Goal: Information Seeking & Learning: Learn about a topic

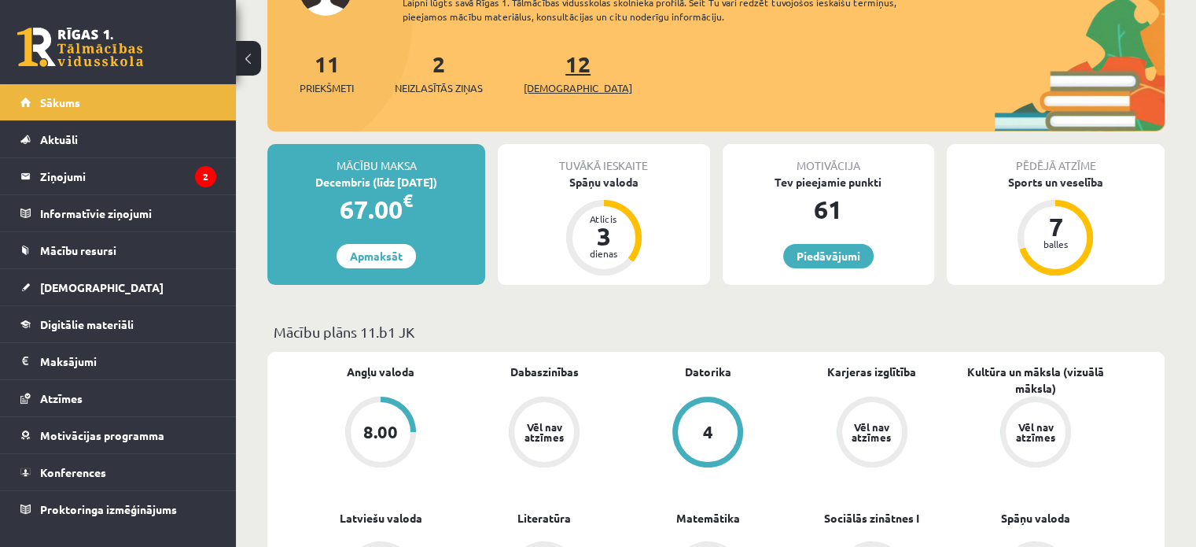
scroll to position [236, 0]
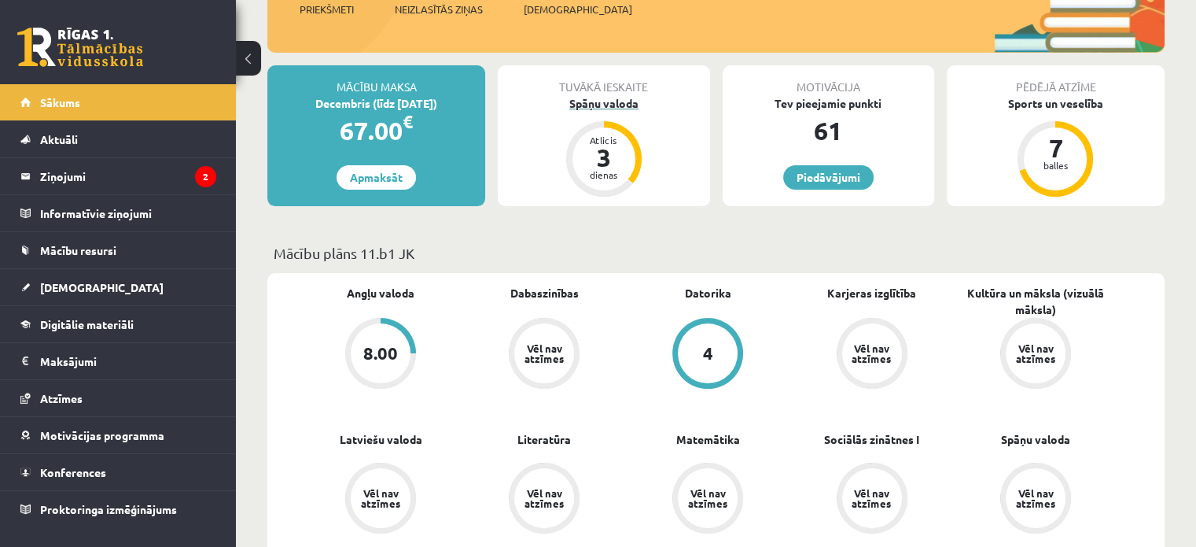
click at [612, 105] on div "Spāņu valoda" at bounding box center [604, 103] width 212 height 17
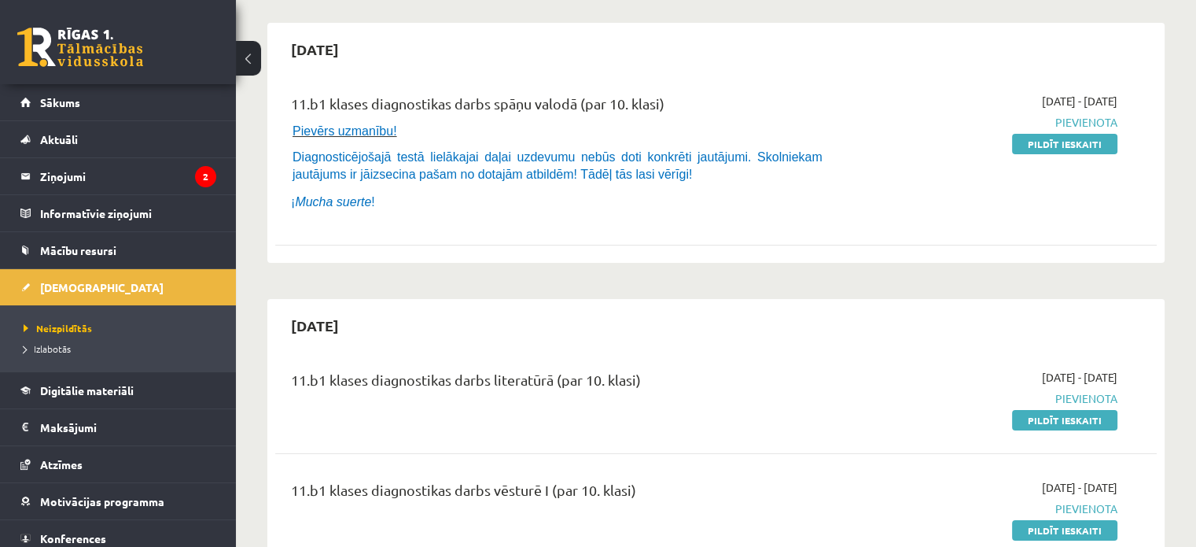
scroll to position [157, 0]
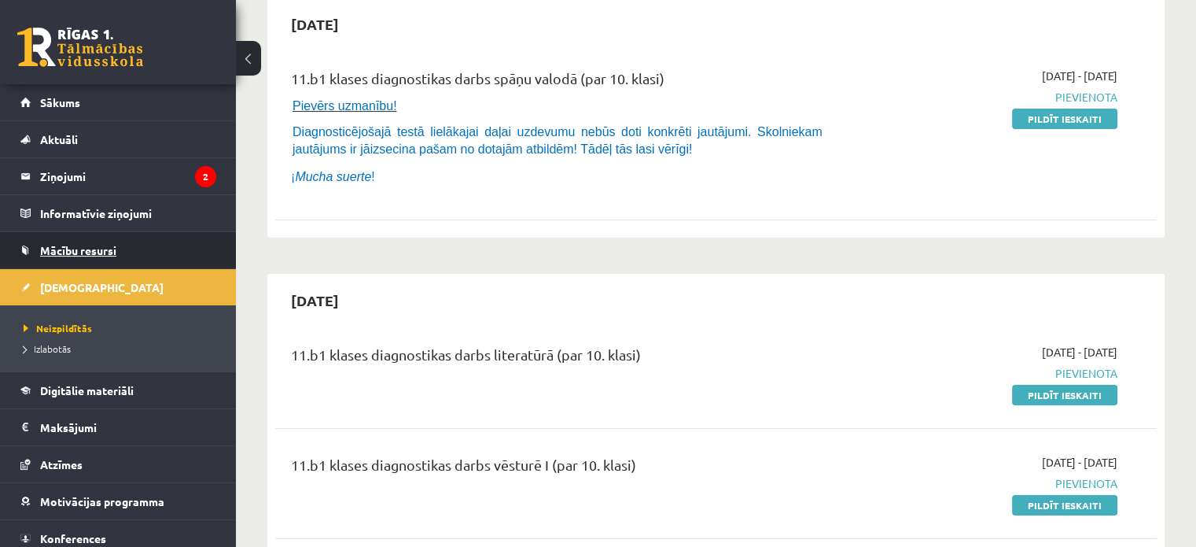
click at [94, 248] on span "Mācību resursi" at bounding box center [78, 250] width 76 height 14
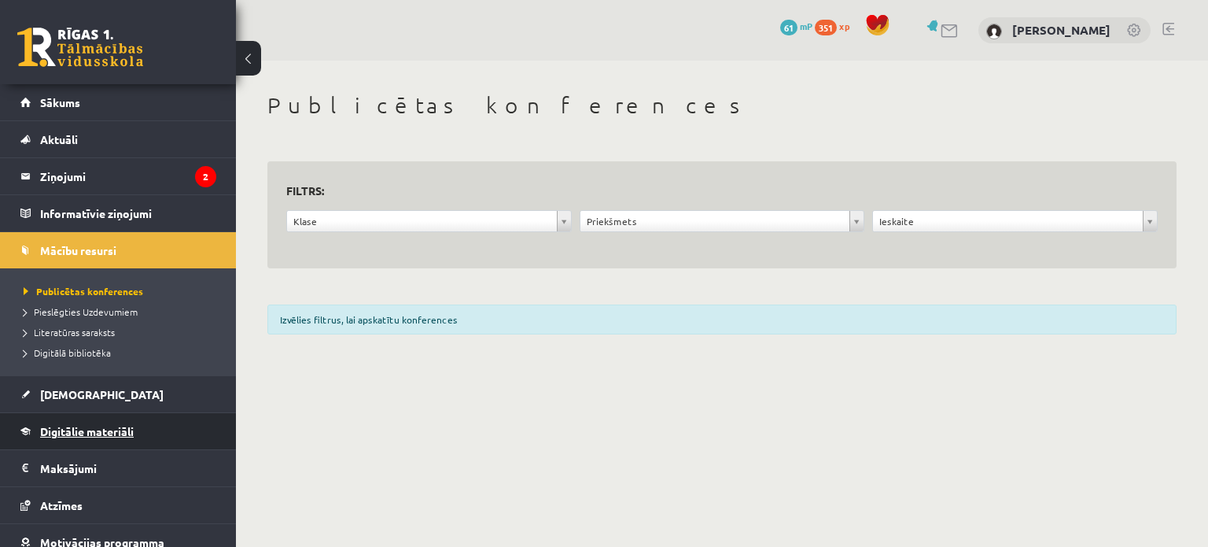
click at [95, 436] on link "Digitālie materiāli" at bounding box center [118, 431] width 196 height 36
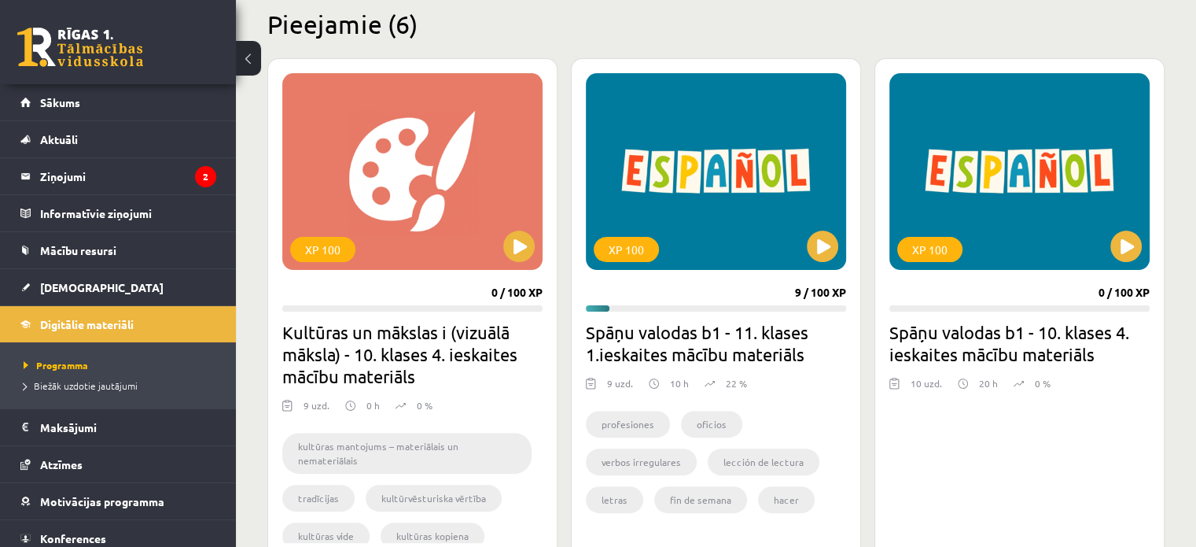
scroll to position [472, 0]
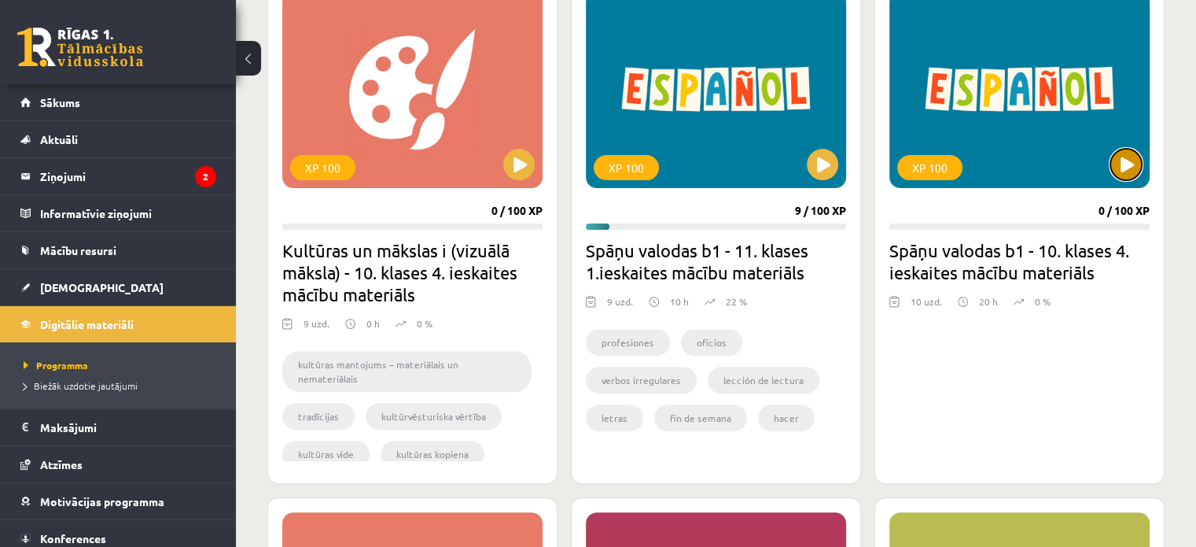
click at [1120, 168] on button at bounding box center [1125, 164] width 31 height 31
click at [1004, 122] on div "XP 100" at bounding box center [1019, 89] width 260 height 197
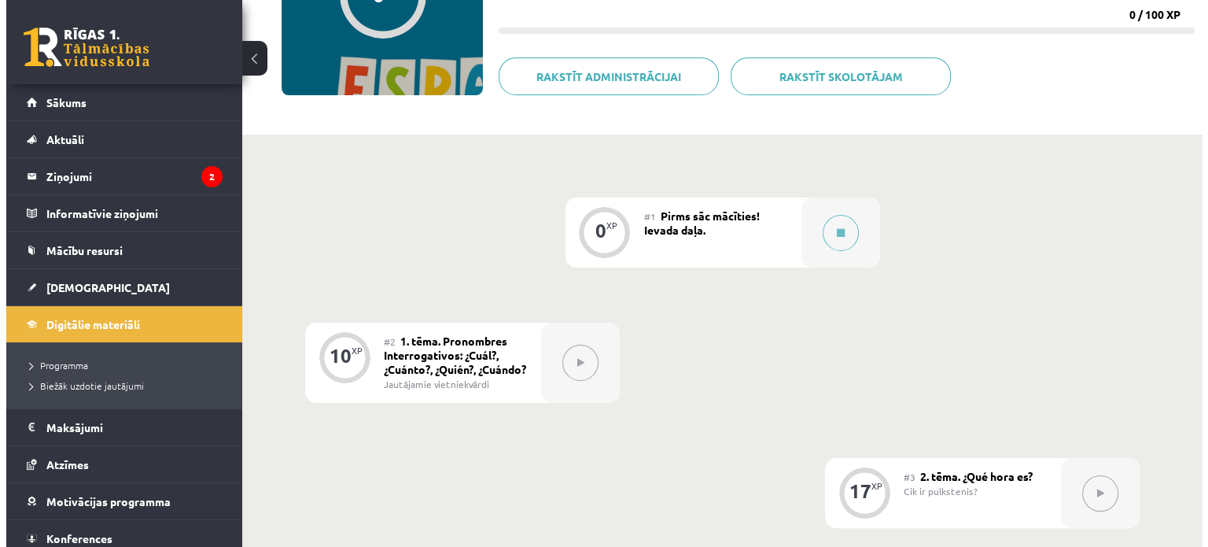
scroll to position [236, 0]
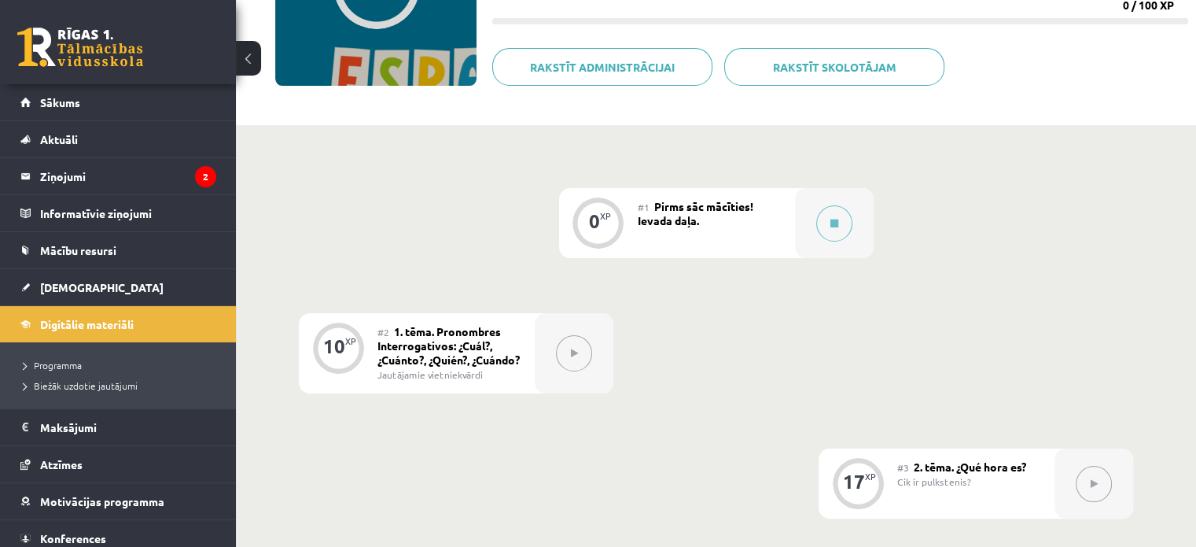
click at [492, 364] on div "#2 1. tēma. Pronombres Interrogativos: ¿Cuál?, ¿Cuánto?, ¿Quién?, ¿Cuándo? Jaut…" at bounding box center [455, 353] width 157 height 80
click at [532, 363] on div "#2 1. tēma. Pronombres Interrogativos: ¿Cuál?, ¿Cuánto?, ¿Quién?, ¿Cuándo? Jaut…" at bounding box center [455, 353] width 157 height 80
click at [403, 330] on span "1. tēma. Pronombres Interrogativos: ¿Cuál?, ¿Cuánto?, ¿Quién?, ¿Cuándo?" at bounding box center [448, 345] width 142 height 42
click at [802, 238] on div at bounding box center [834, 223] width 79 height 70
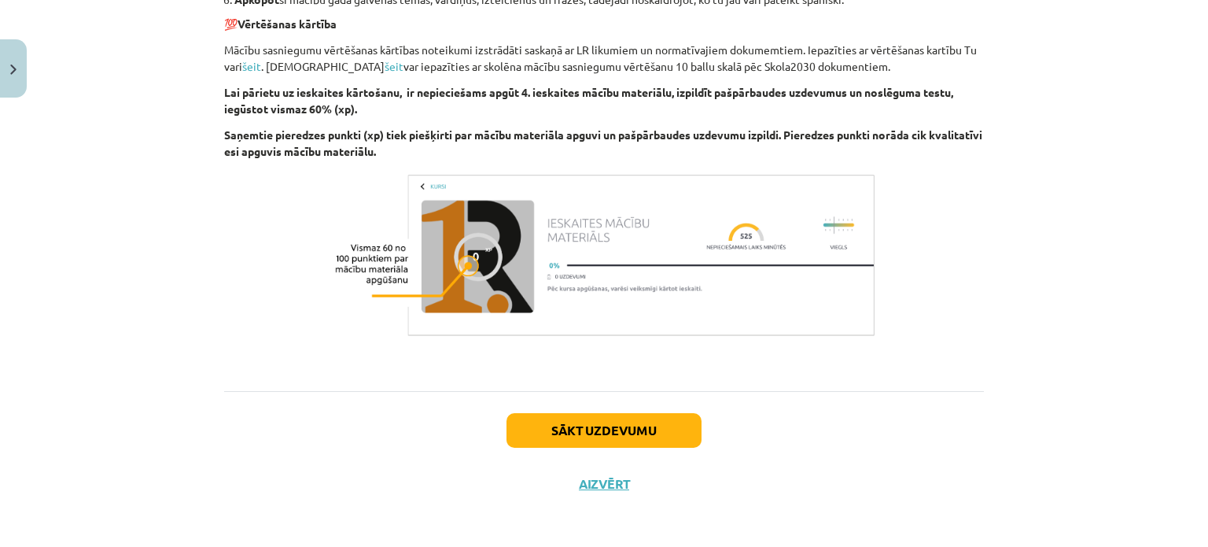
scroll to position [959, 0]
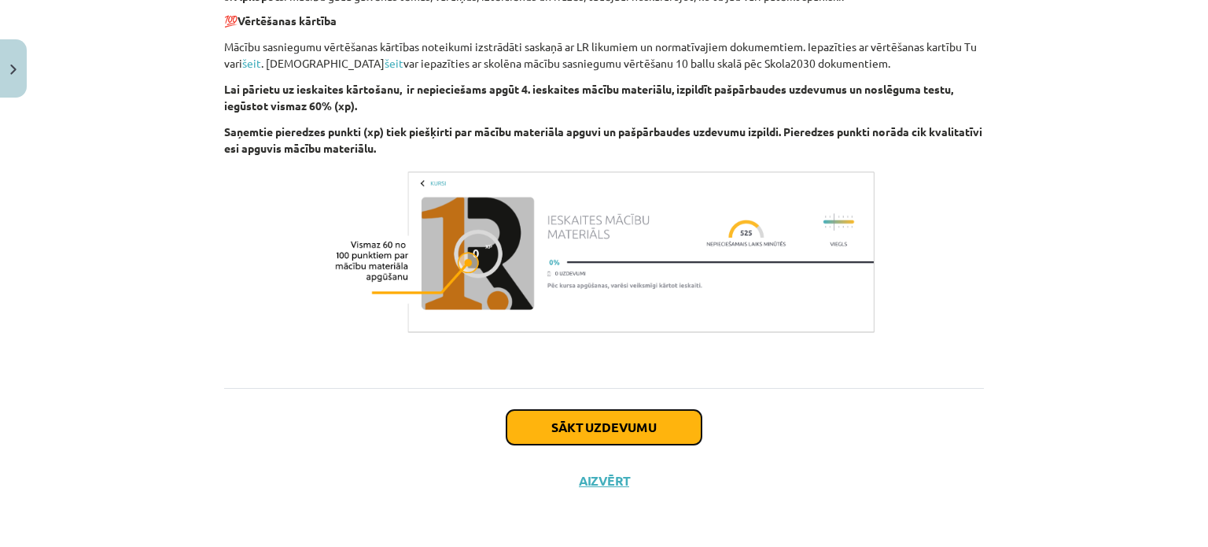
click at [635, 432] on button "Sākt uzdevumu" at bounding box center [603, 427] width 195 height 35
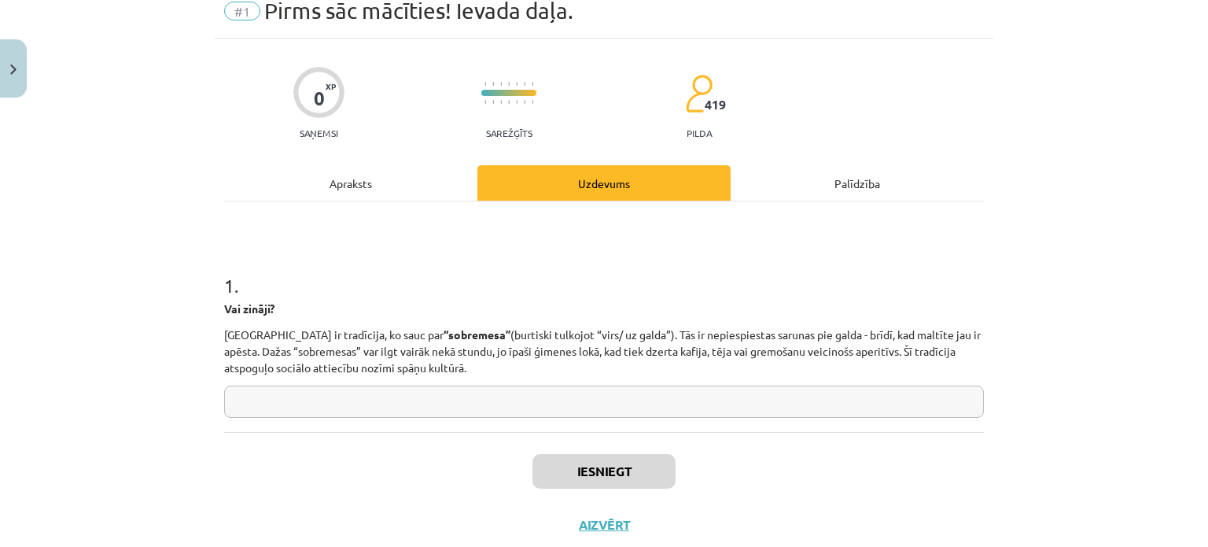
scroll to position [39, 0]
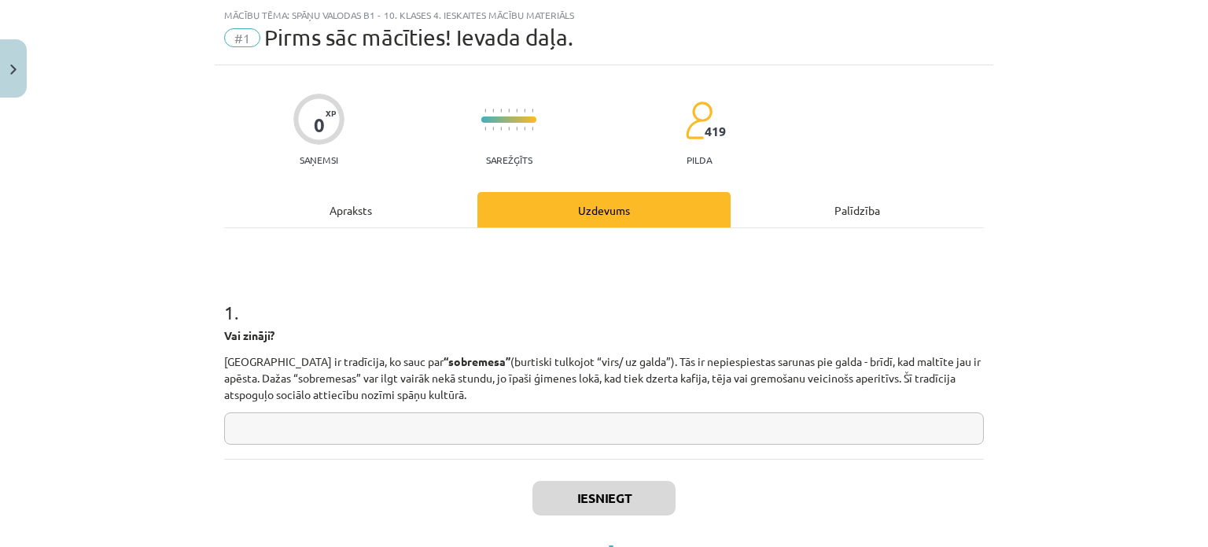
click at [394, 421] on input "text" at bounding box center [604, 428] width 760 height 32
type input "***"
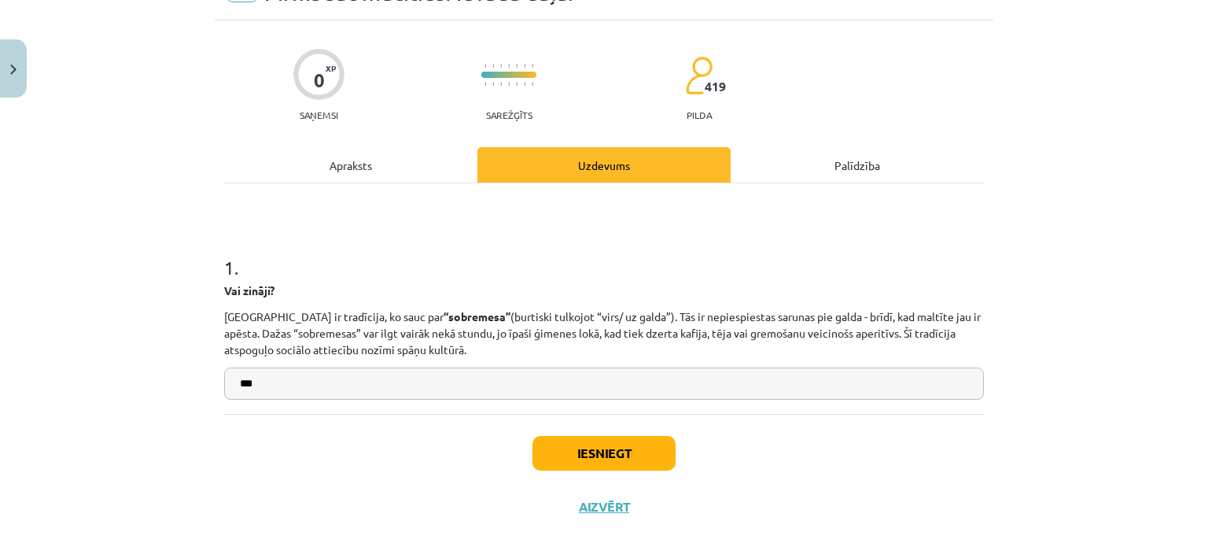
scroll to position [109, 0]
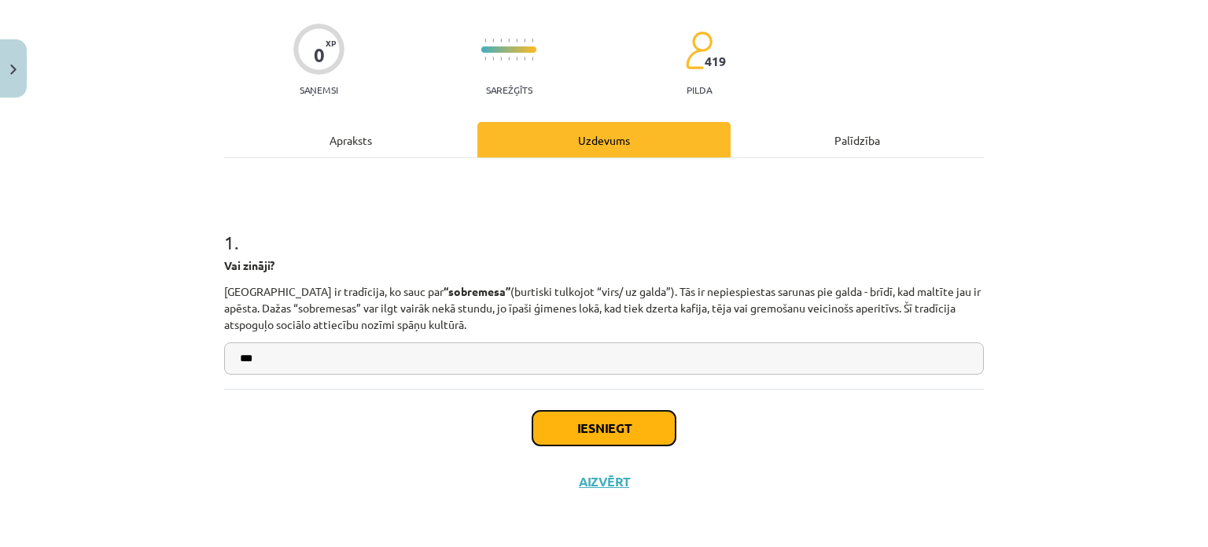
click at [603, 427] on button "Iesniegt" at bounding box center [603, 428] width 143 height 35
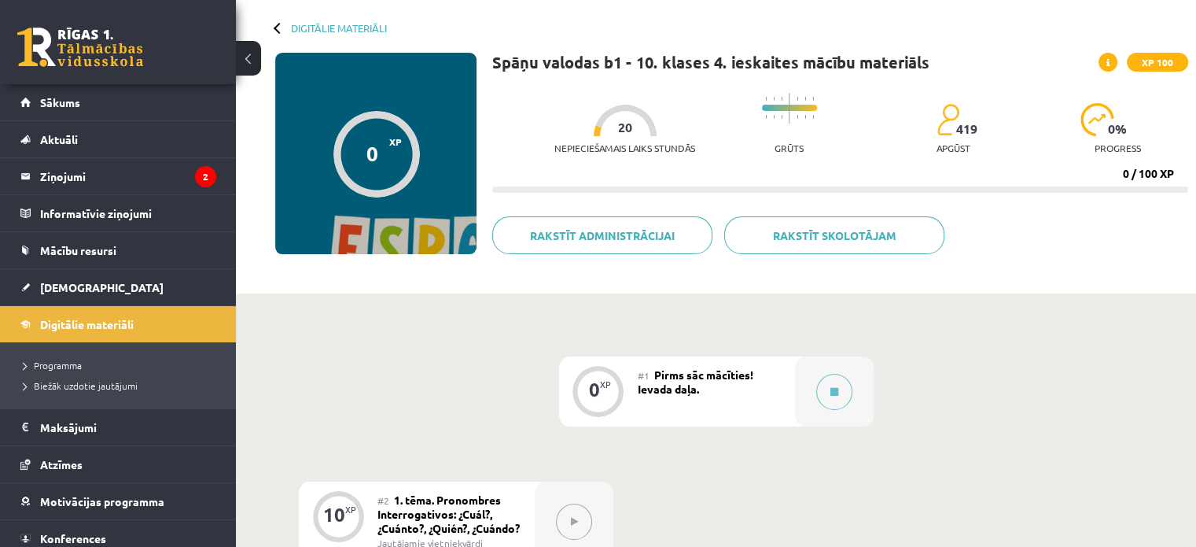
scroll to position [315, 0]
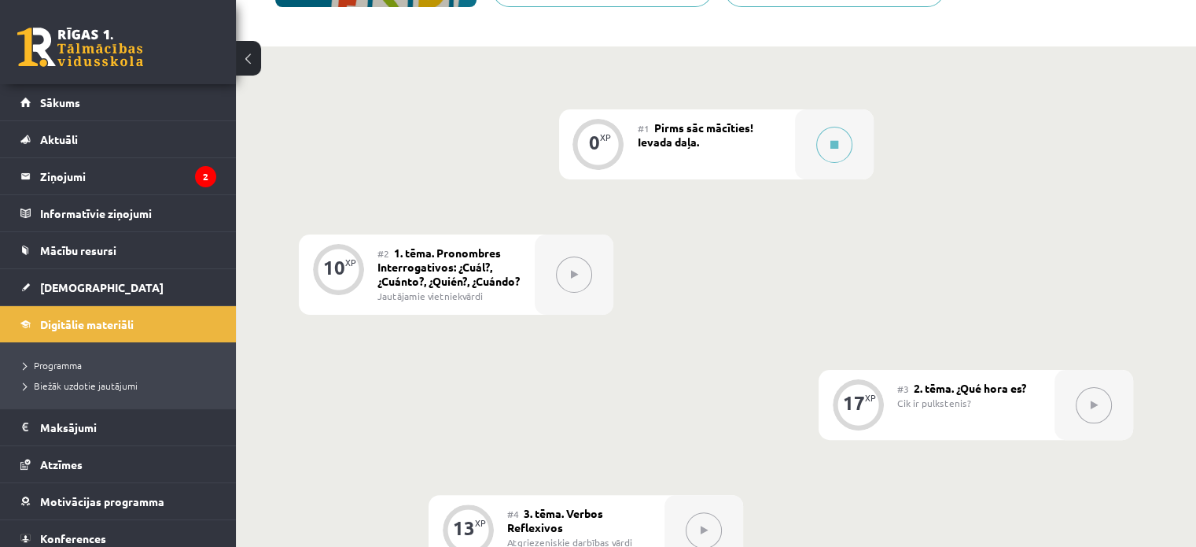
click at [1032, 410] on div "Cik ir pulkstenis?" at bounding box center [969, 403] width 145 height 14
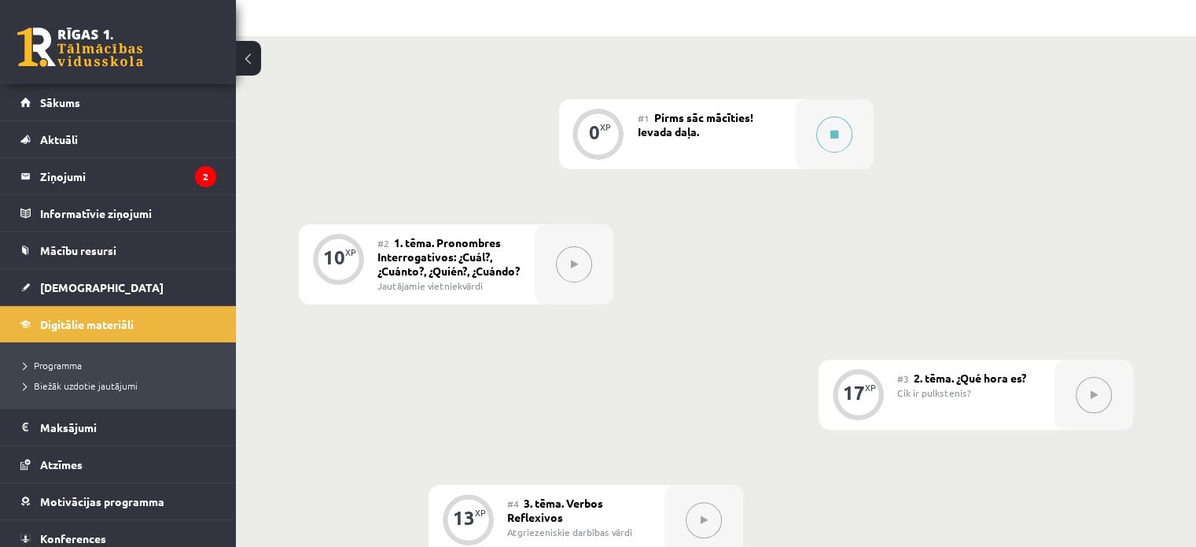
scroll to position [393, 0]
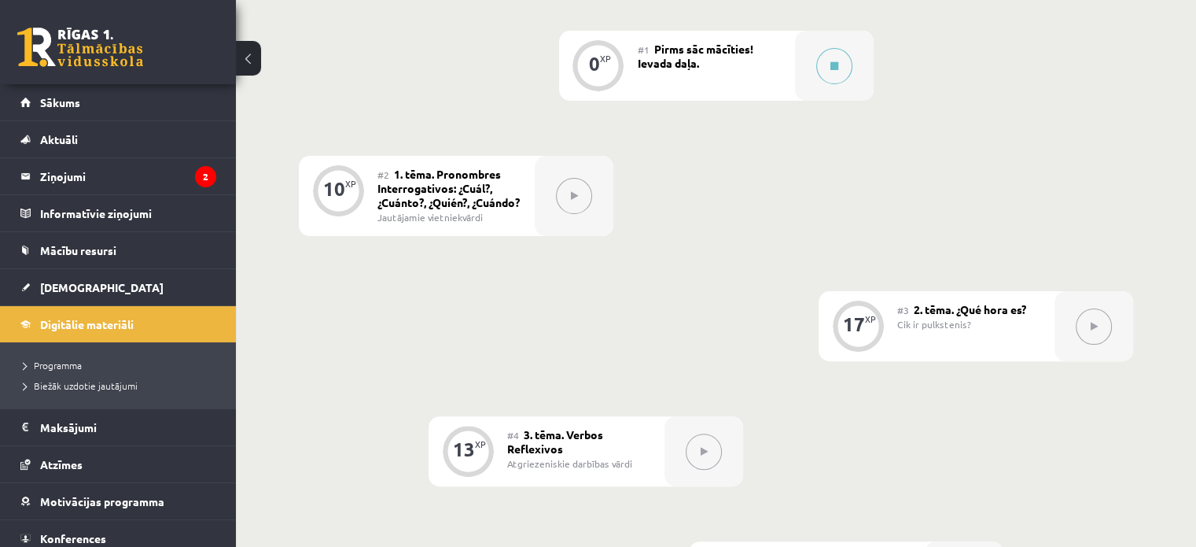
click at [727, 72] on div "#1 Pirms sāc mācīties! Ievada daļa." at bounding box center [716, 66] width 157 height 70
click at [667, 57] on span "Pirms sāc mācīties! Ievada daļa." at bounding box center [696, 56] width 116 height 28
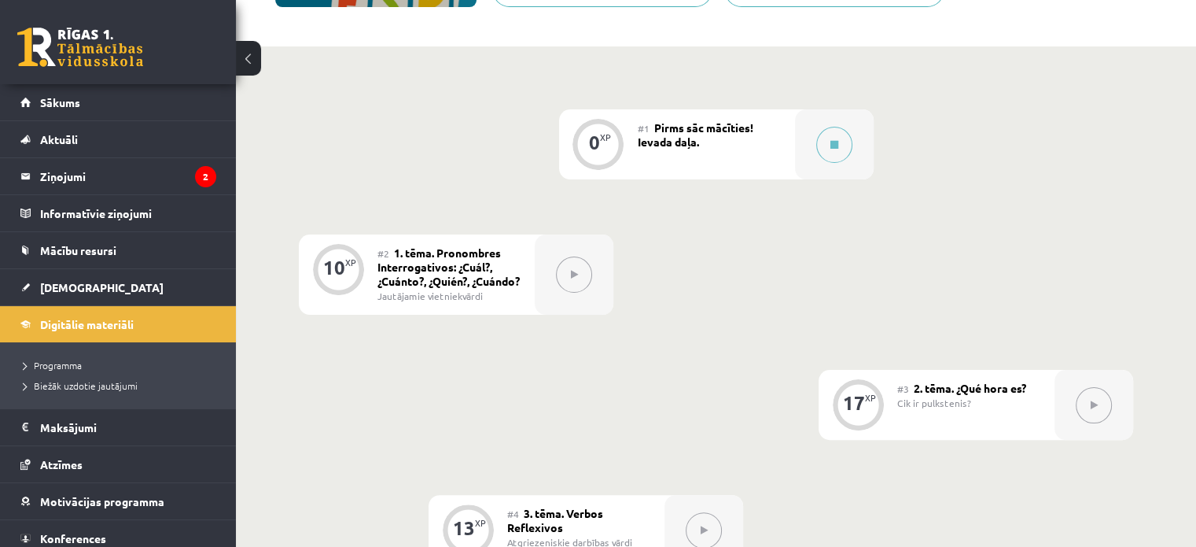
click at [686, 145] on span "Pirms sāc mācīties! Ievada daļa." at bounding box center [696, 134] width 116 height 28
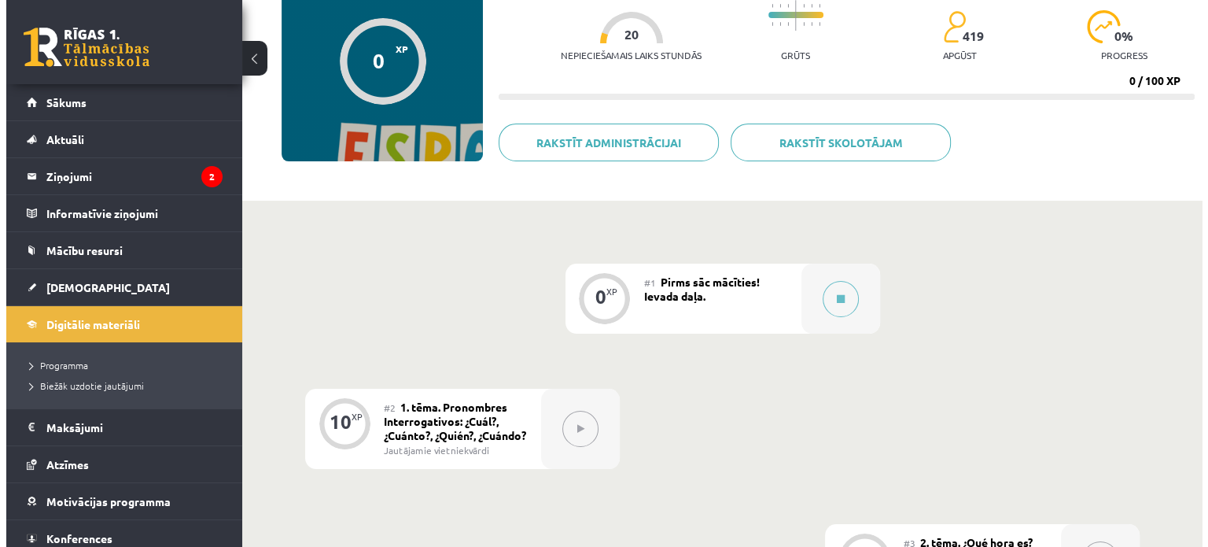
scroll to position [157, 0]
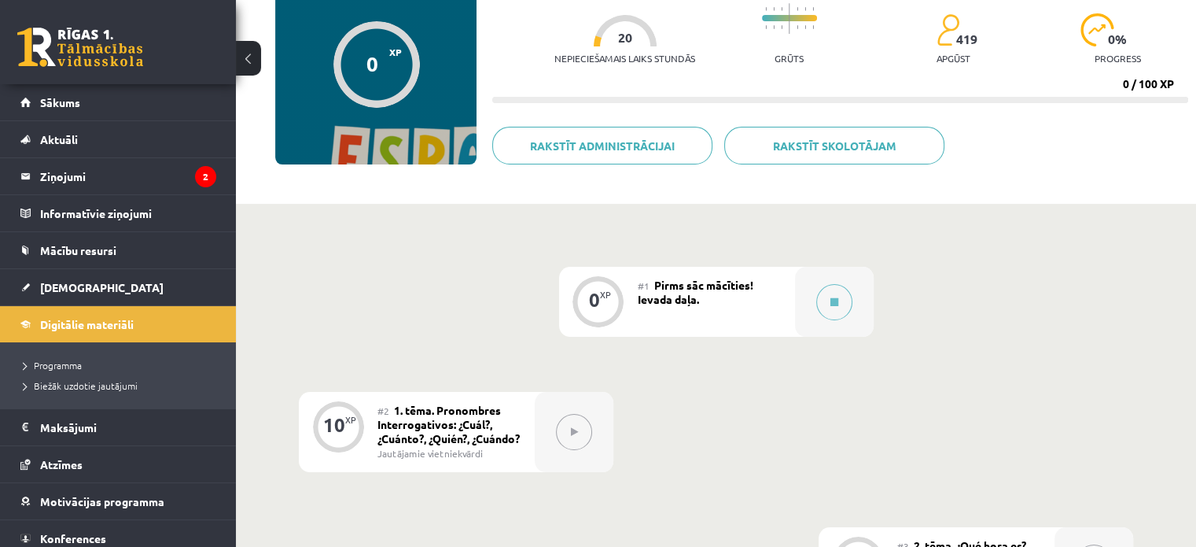
click at [667, 281] on span "Pirms sāc mācīties! Ievada daļa." at bounding box center [696, 292] width 116 height 28
click at [805, 308] on div at bounding box center [834, 302] width 79 height 70
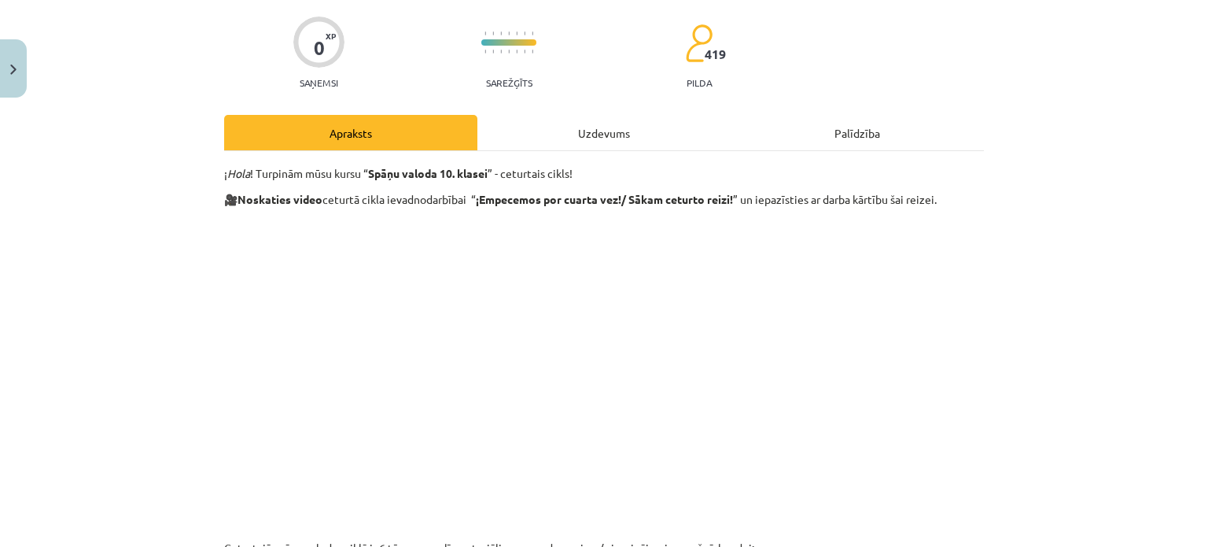
scroll to position [315, 0]
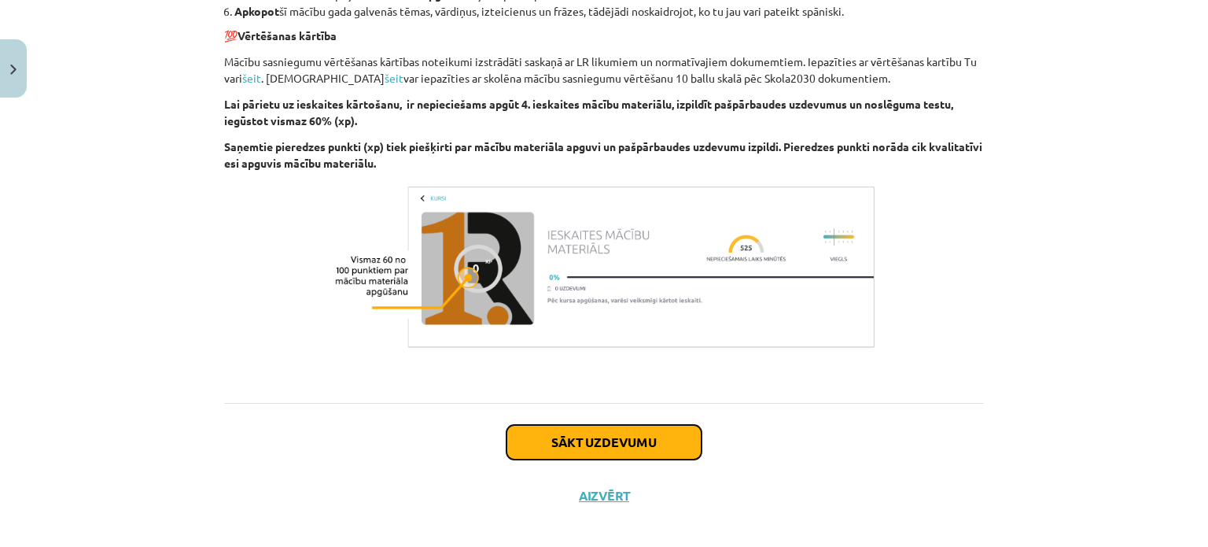
click at [613, 451] on button "Sākt uzdevumu" at bounding box center [603, 442] width 195 height 35
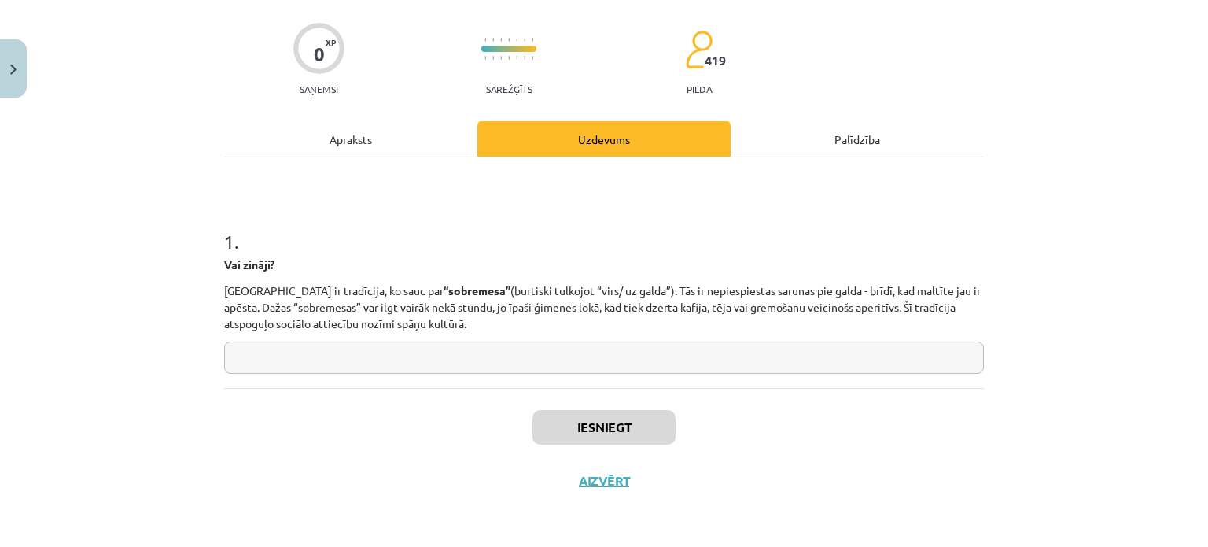
scroll to position [39, 0]
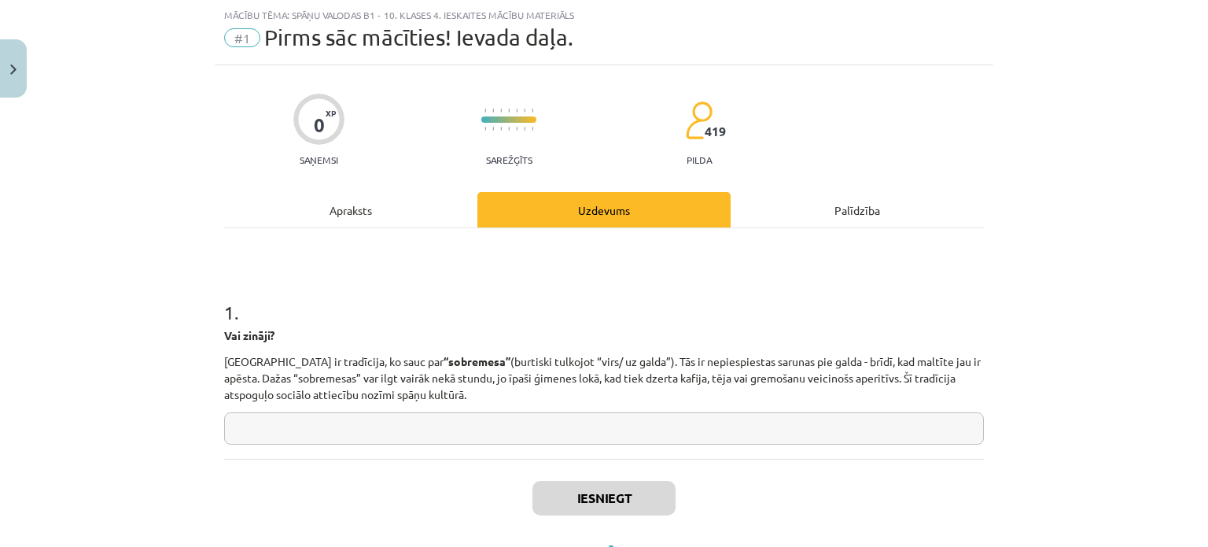
click at [589, 425] on input "text" at bounding box center [604, 428] width 760 height 32
type input "******"
click at [621, 487] on button "Iesniegt" at bounding box center [603, 498] width 143 height 35
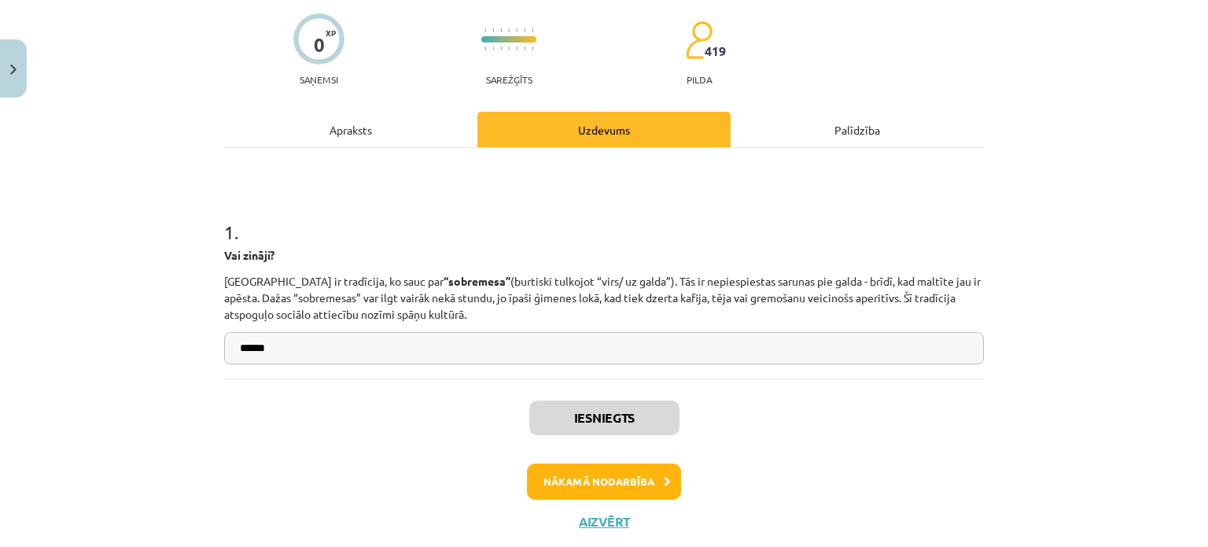
scroll to position [159, 0]
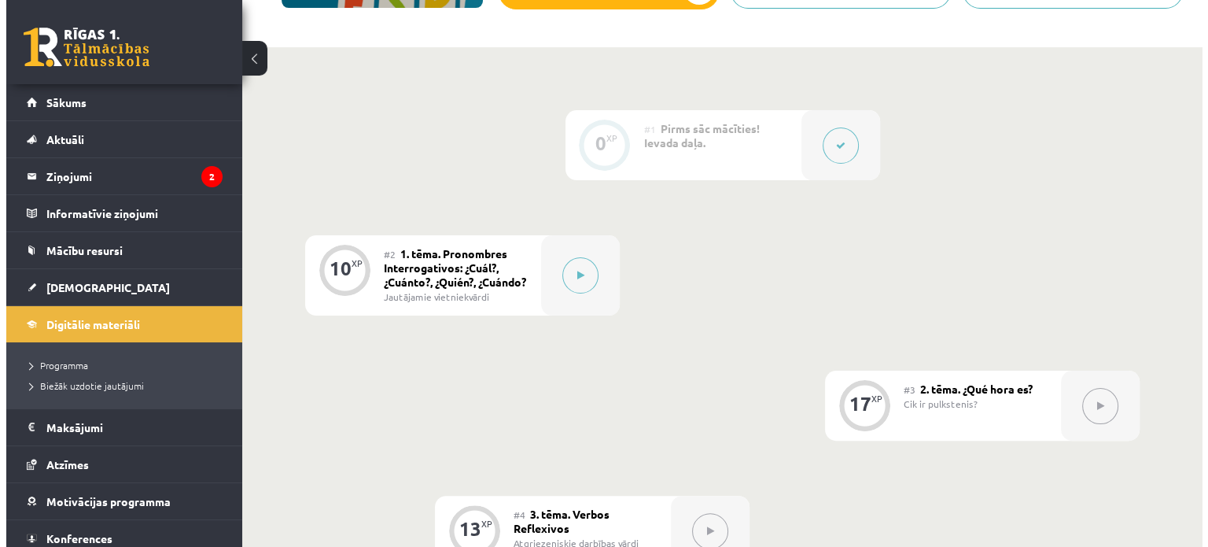
scroll to position [315, 0]
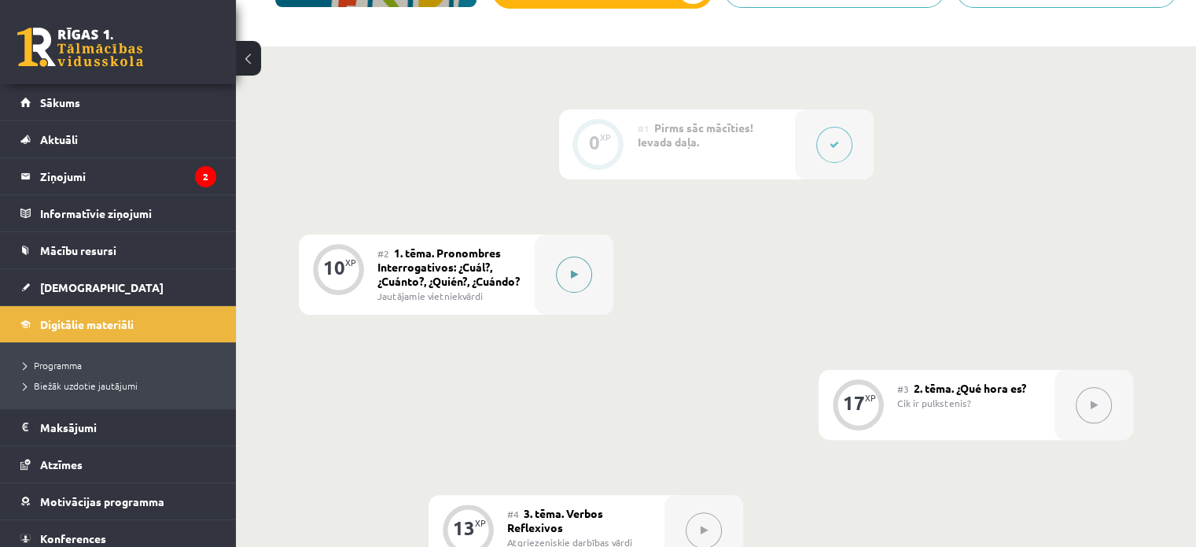
click at [579, 293] on button at bounding box center [574, 274] width 36 height 36
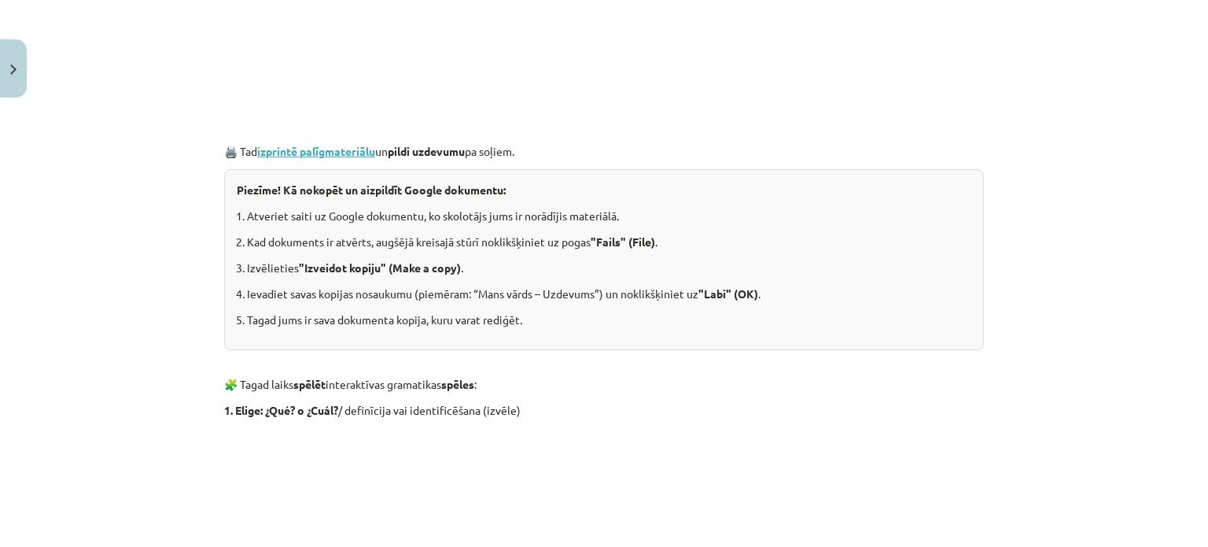
scroll to position [865, 0]
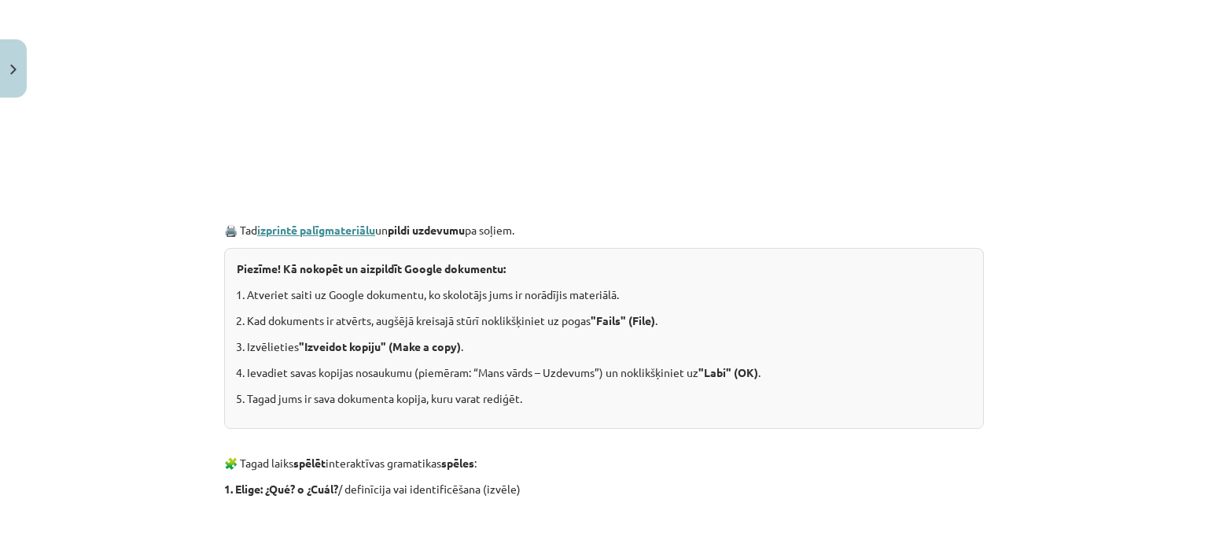
click at [347, 231] on u "izprintē palīgmateriālu" at bounding box center [316, 230] width 118 height 14
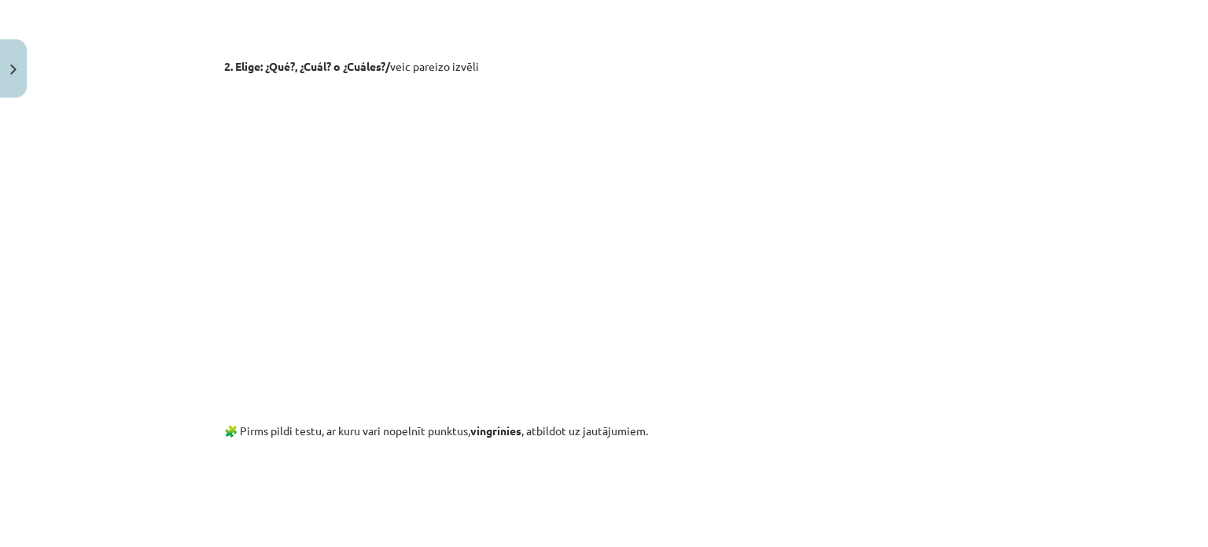
scroll to position [1966, 0]
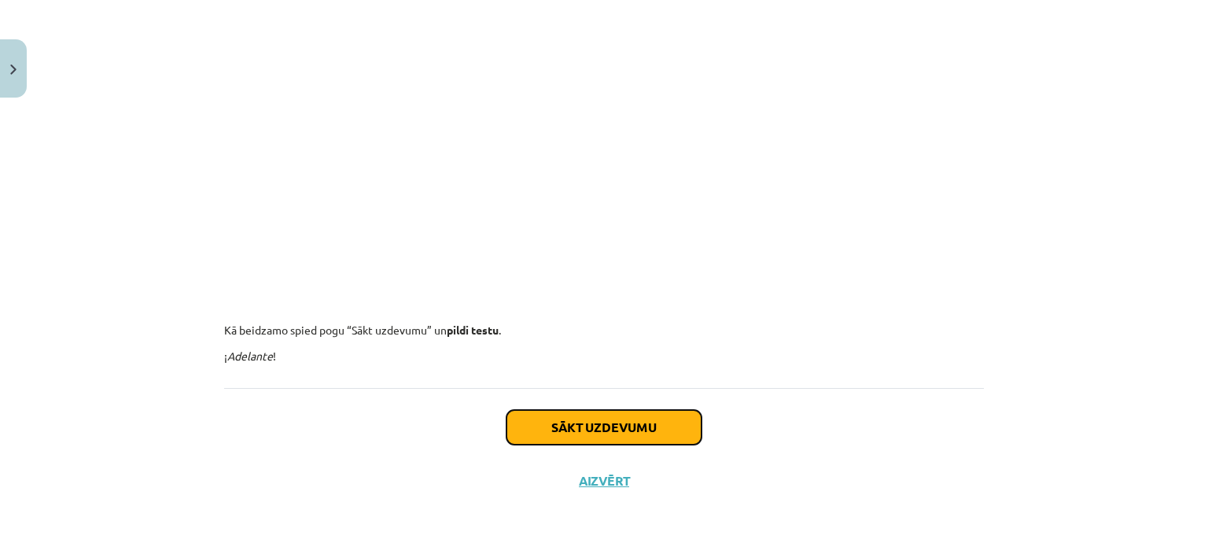
click at [625, 430] on button "Sākt uzdevumu" at bounding box center [603, 427] width 195 height 35
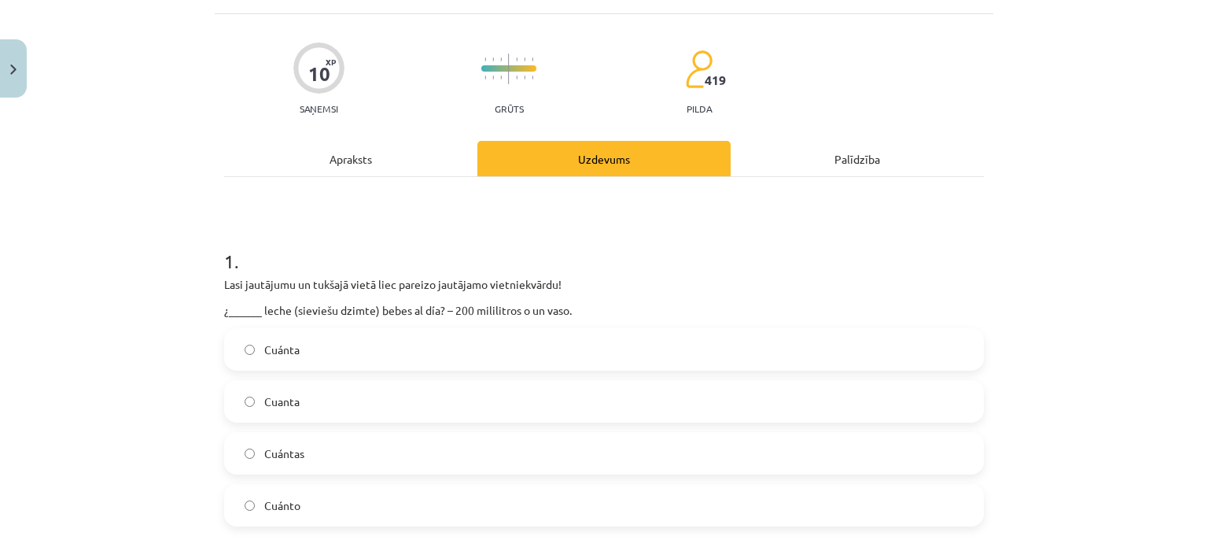
scroll to position [118, 0]
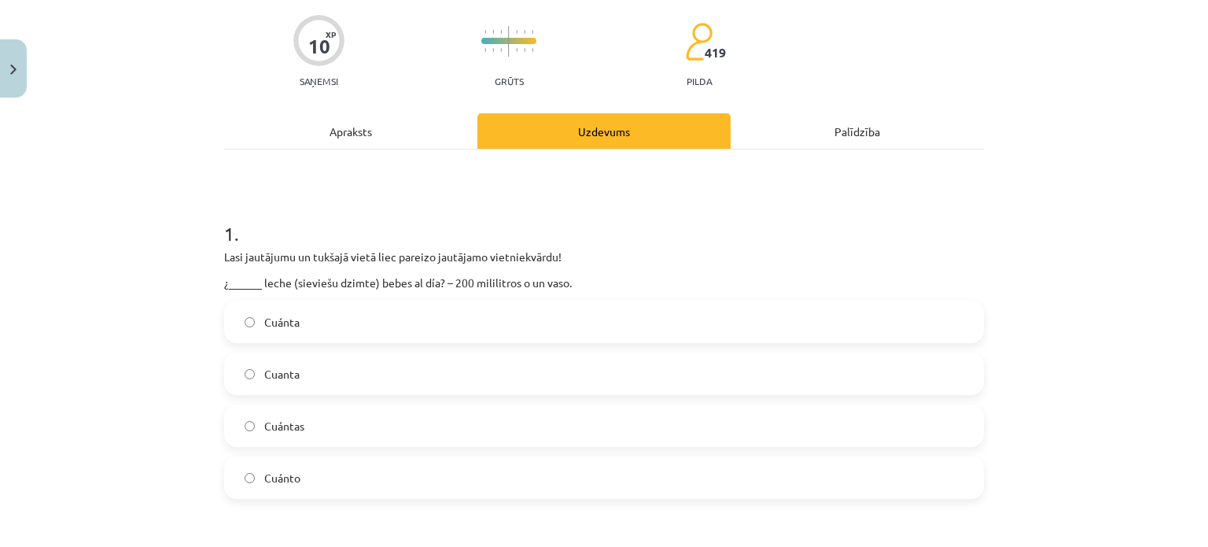
click at [322, 335] on label "Cuánta" at bounding box center [604, 321] width 757 height 39
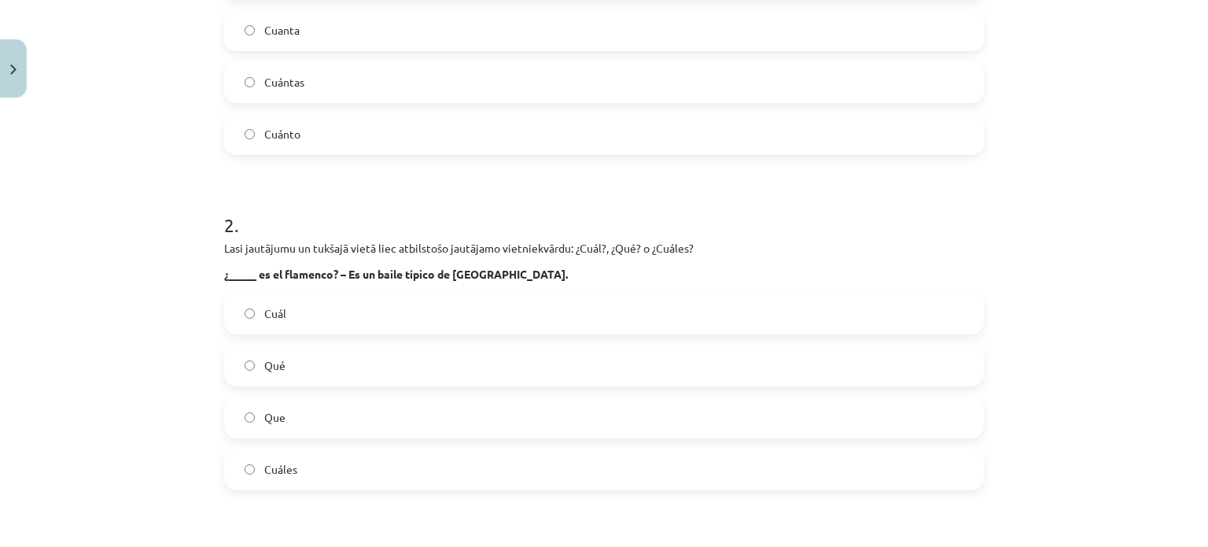
scroll to position [511, 0]
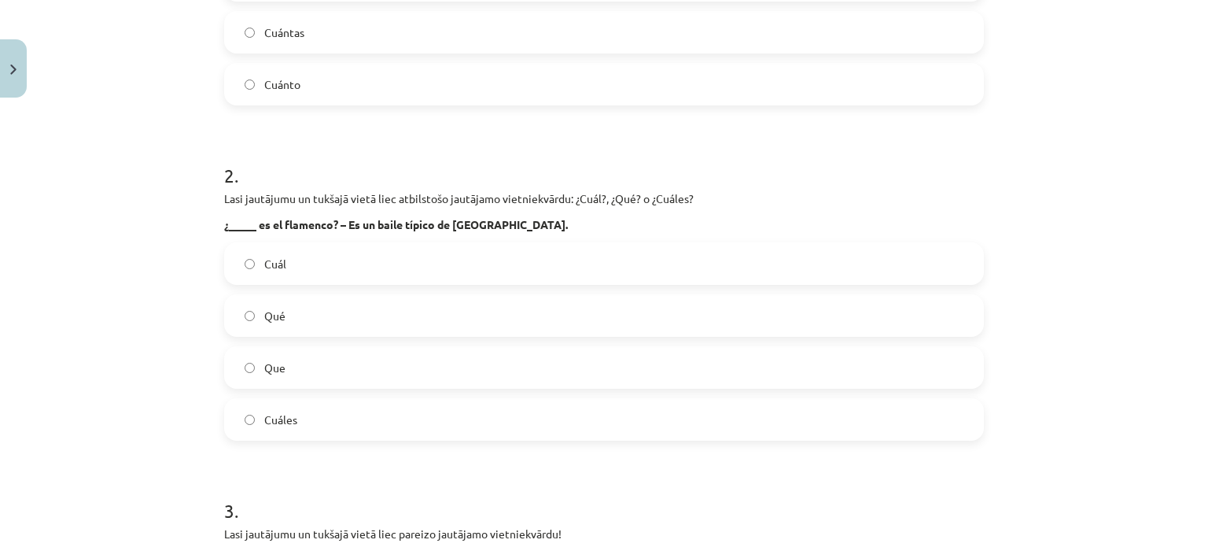
click at [336, 315] on label "Qué" at bounding box center [604, 315] width 757 height 39
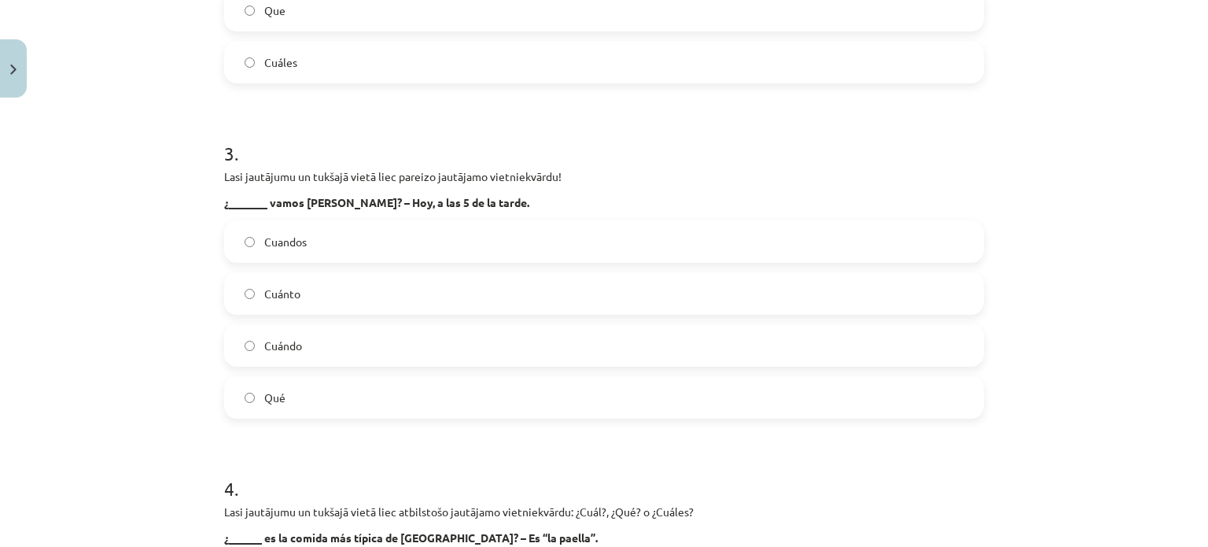
scroll to position [904, 0]
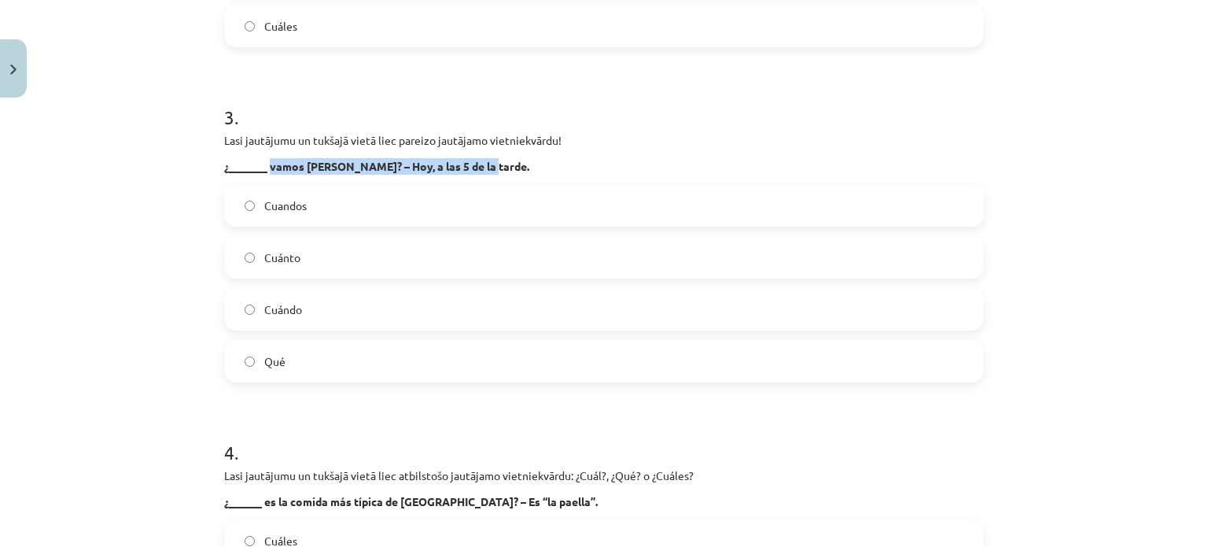
drag, startPoint x: 265, startPoint y: 164, endPoint x: 478, endPoint y: 169, distance: 213.2
click at [478, 169] on p "¿_______ vamos al cine? – Hoy, a las 5 de la tarde." at bounding box center [604, 166] width 760 height 17
copy strong "vamos al cine? – Hoy, a las 5 de la tarde."
click at [300, 312] on label "Cuándo" at bounding box center [604, 308] width 757 height 39
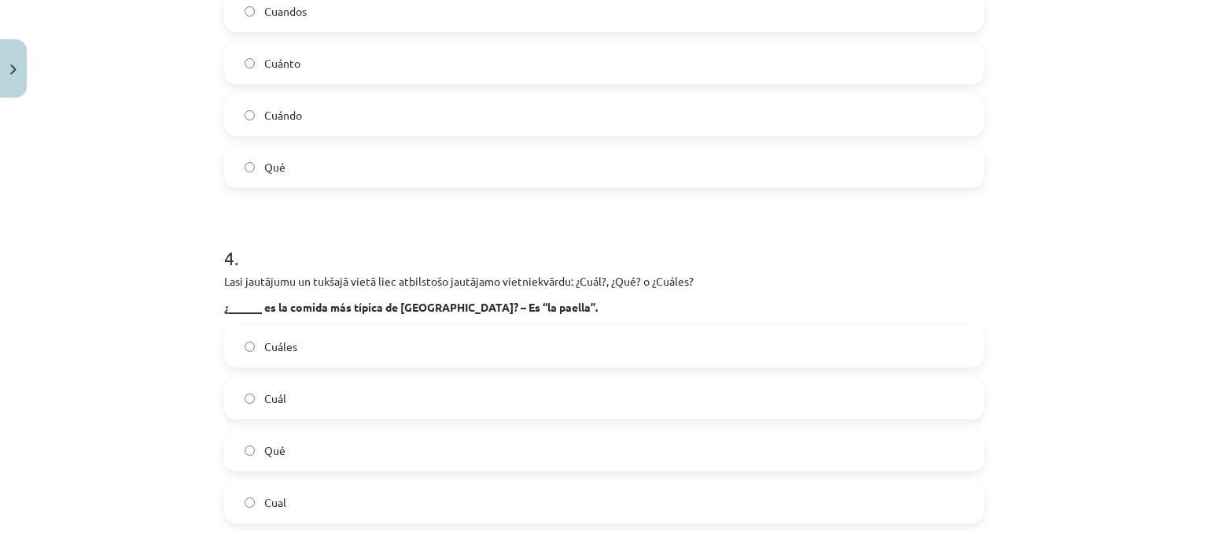
scroll to position [1140, 0]
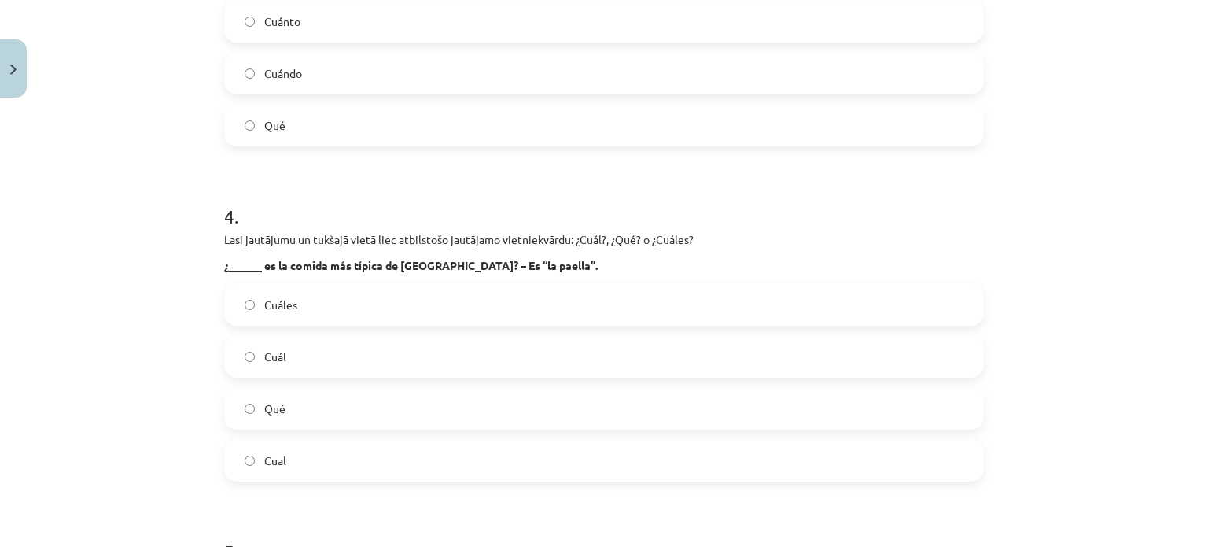
click at [299, 364] on label "Cuál" at bounding box center [604, 356] width 757 height 39
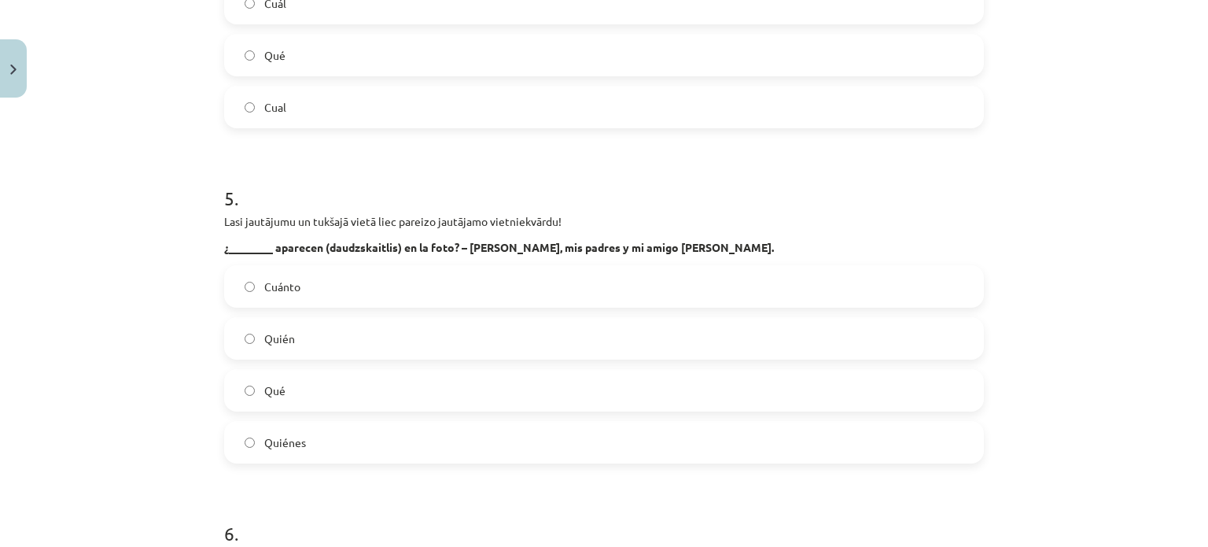
scroll to position [1534, 0]
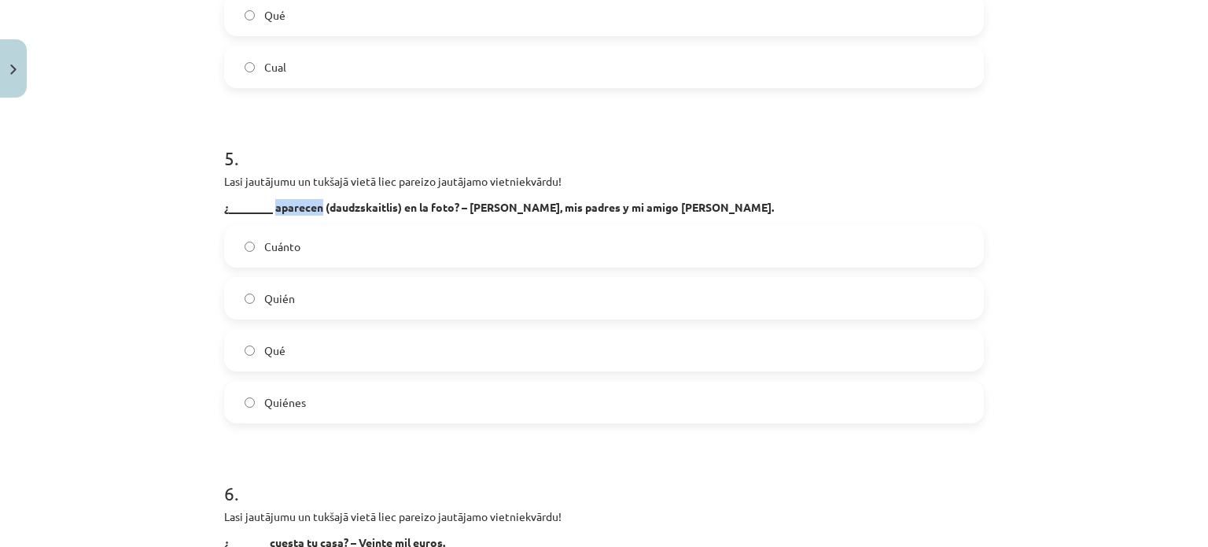
drag, startPoint x: 271, startPoint y: 204, endPoint x: 315, endPoint y: 208, distance: 44.3
click at [315, 208] on strong "¿________ aparecen (daudzskaitlis) en la foto? – Yo, mis padres y mi amigo Raúl." at bounding box center [499, 207] width 550 height 14
copy strong "aparecen"
click at [280, 287] on label "Quién" at bounding box center [604, 297] width 757 height 39
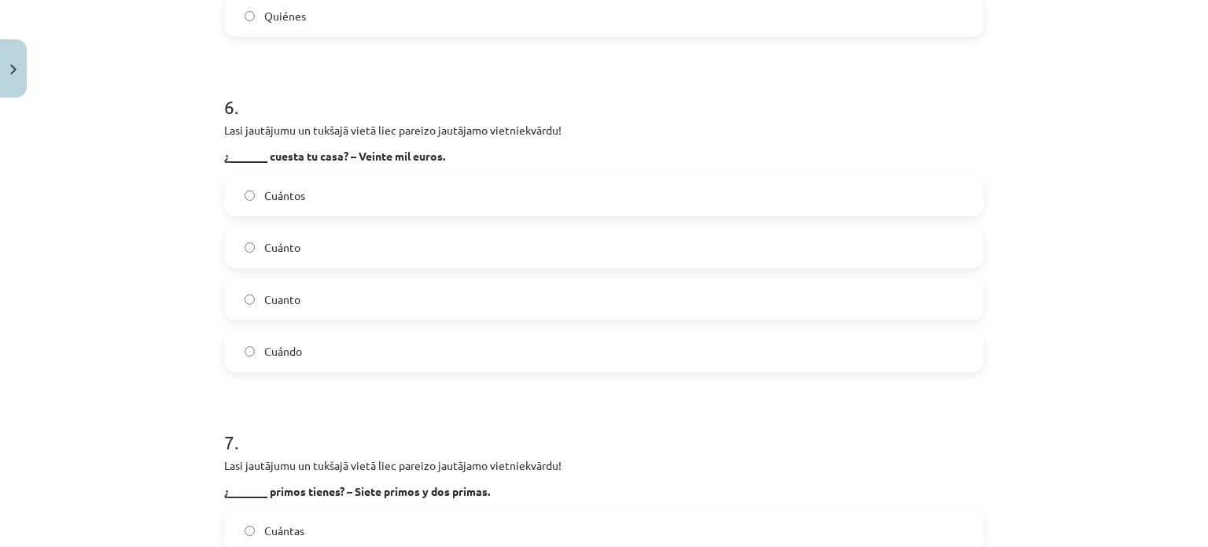
scroll to position [1927, 0]
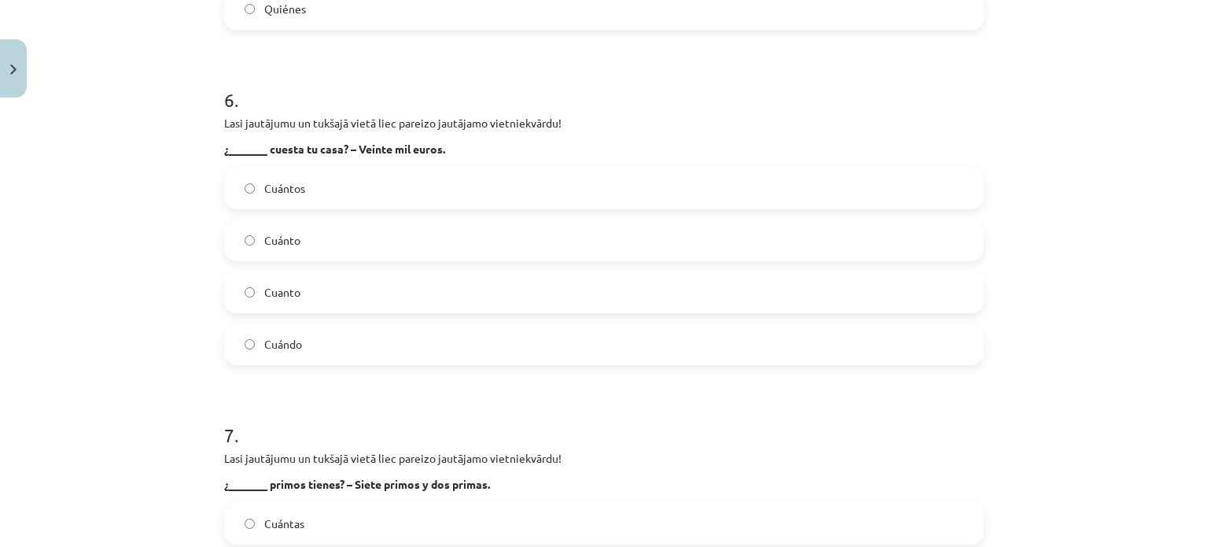
click at [357, 234] on label "Cuánto" at bounding box center [604, 239] width 757 height 39
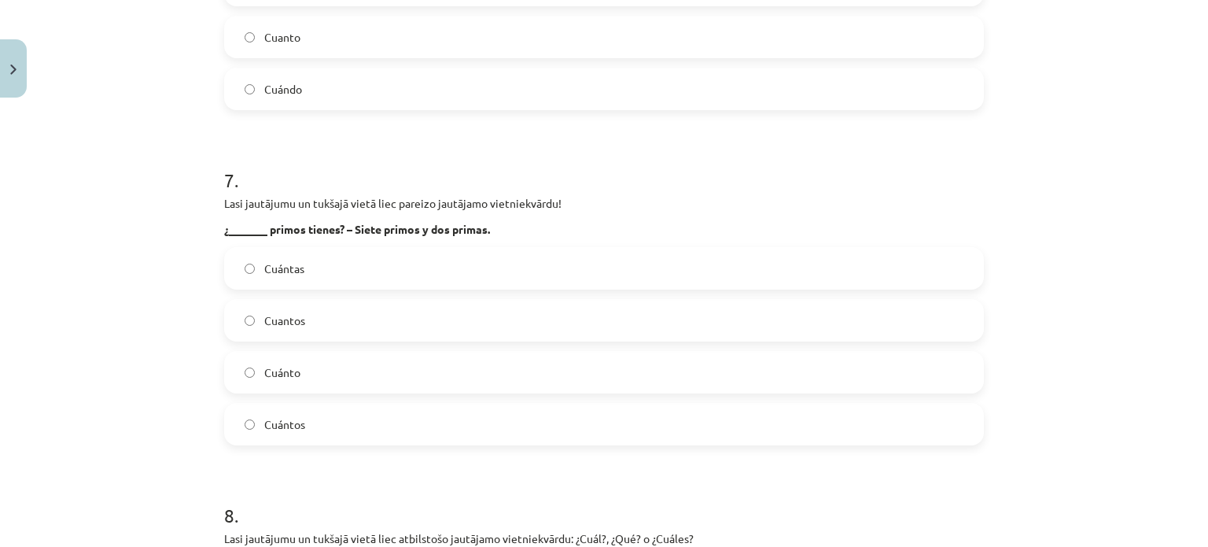
scroll to position [2241, 0]
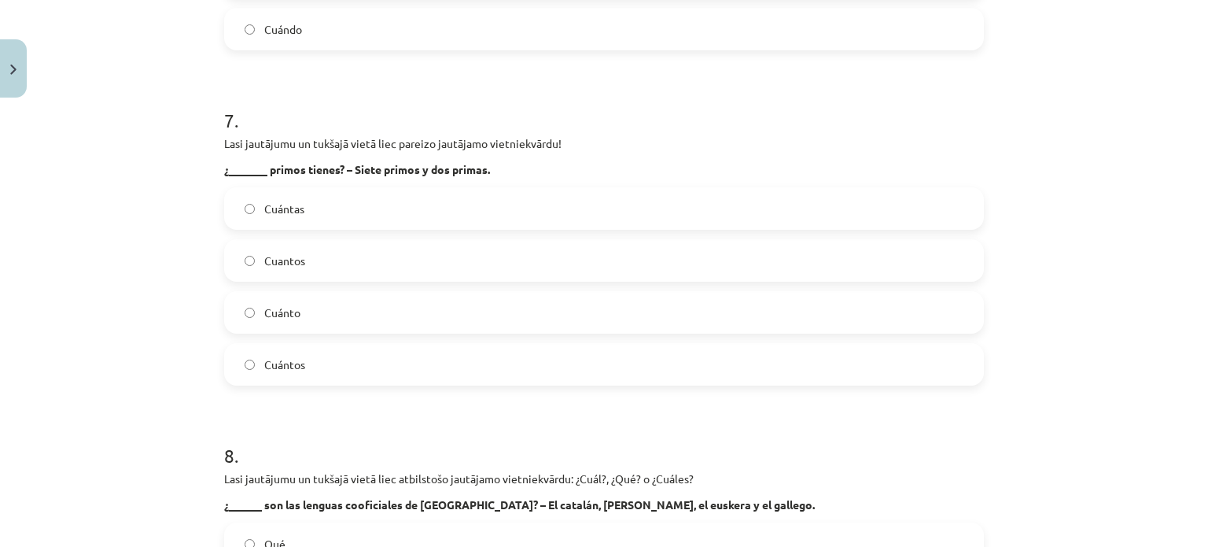
click at [355, 267] on label "Cuantos" at bounding box center [604, 260] width 757 height 39
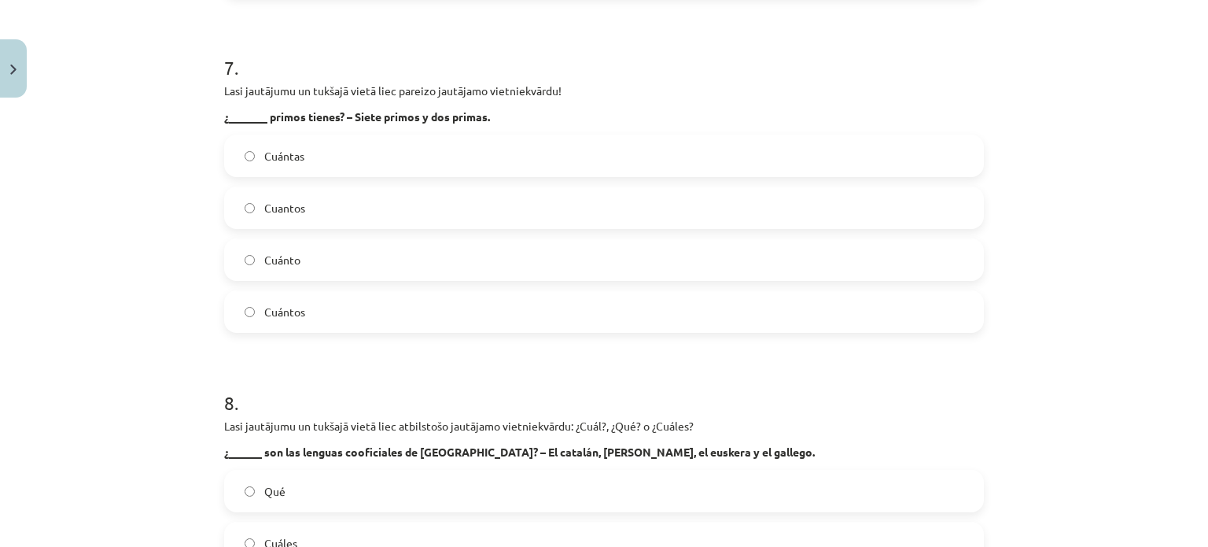
scroll to position [2320, 0]
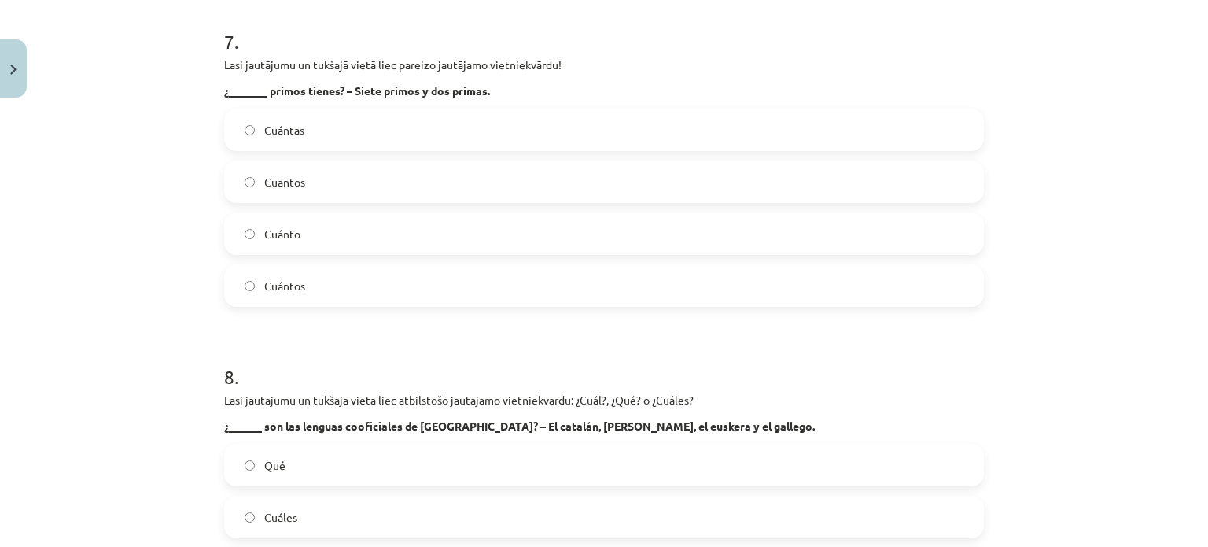
click at [359, 282] on label "Cuántos" at bounding box center [604, 285] width 757 height 39
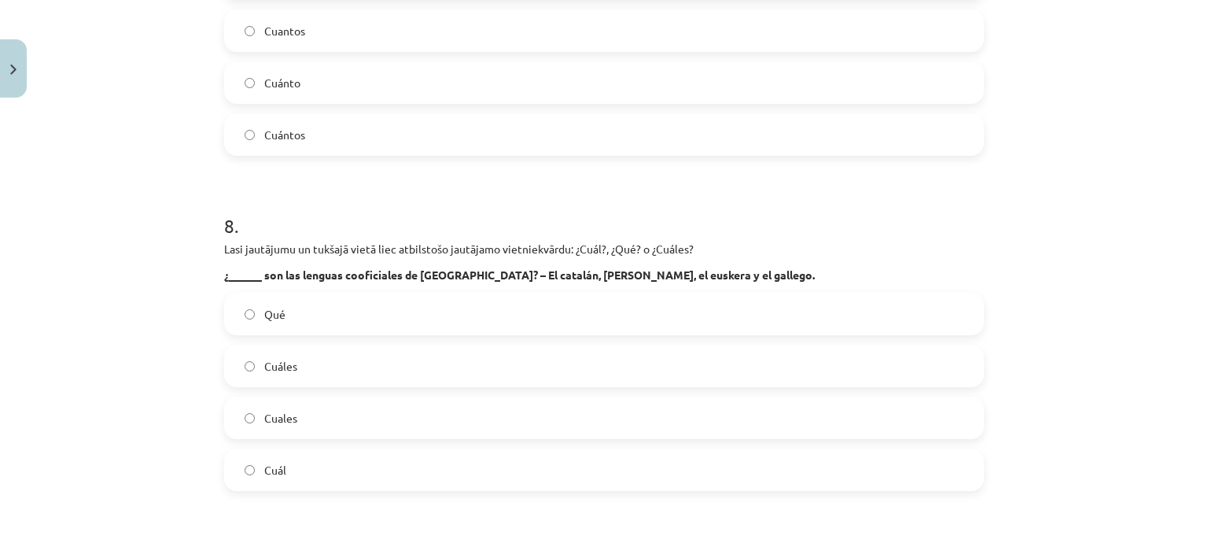
scroll to position [2477, 0]
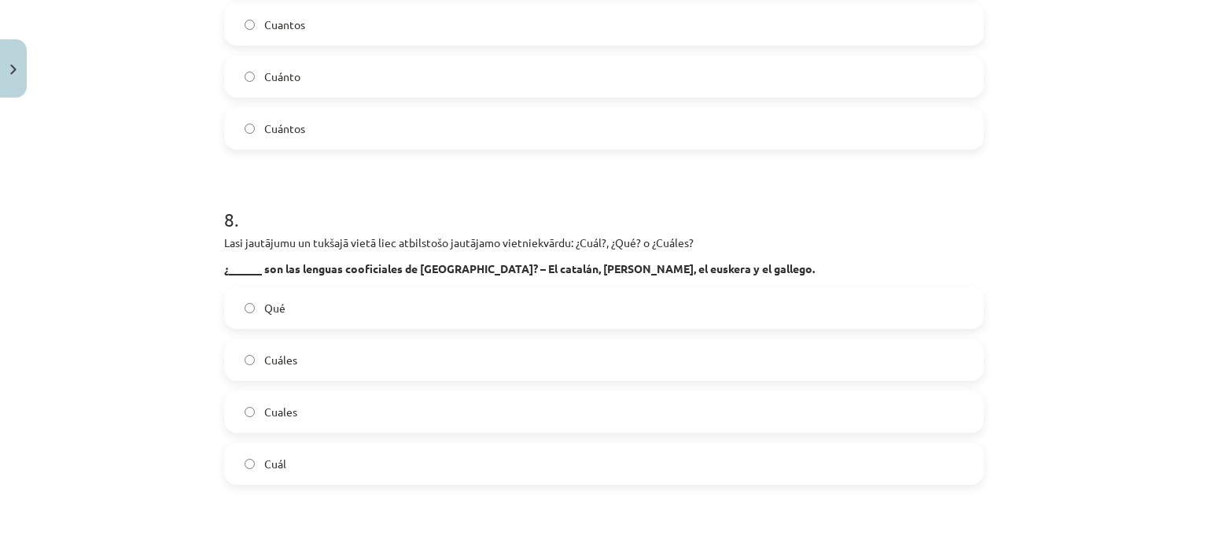
click at [348, 357] on label "Cuáles" at bounding box center [604, 359] width 757 height 39
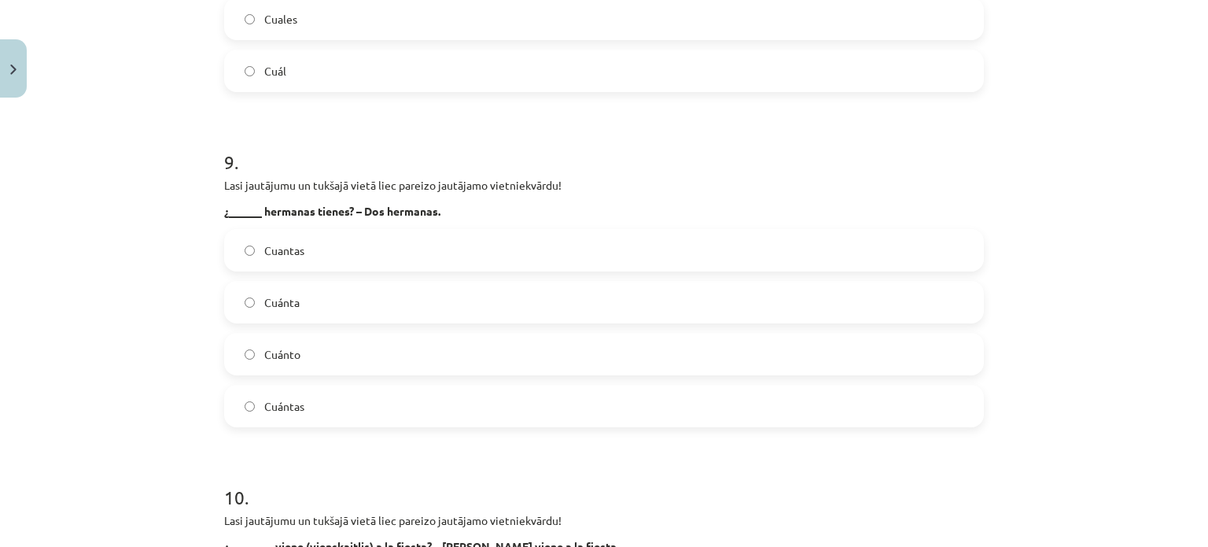
scroll to position [2871, 0]
click at [315, 349] on label "Cuánto" at bounding box center [604, 352] width 757 height 39
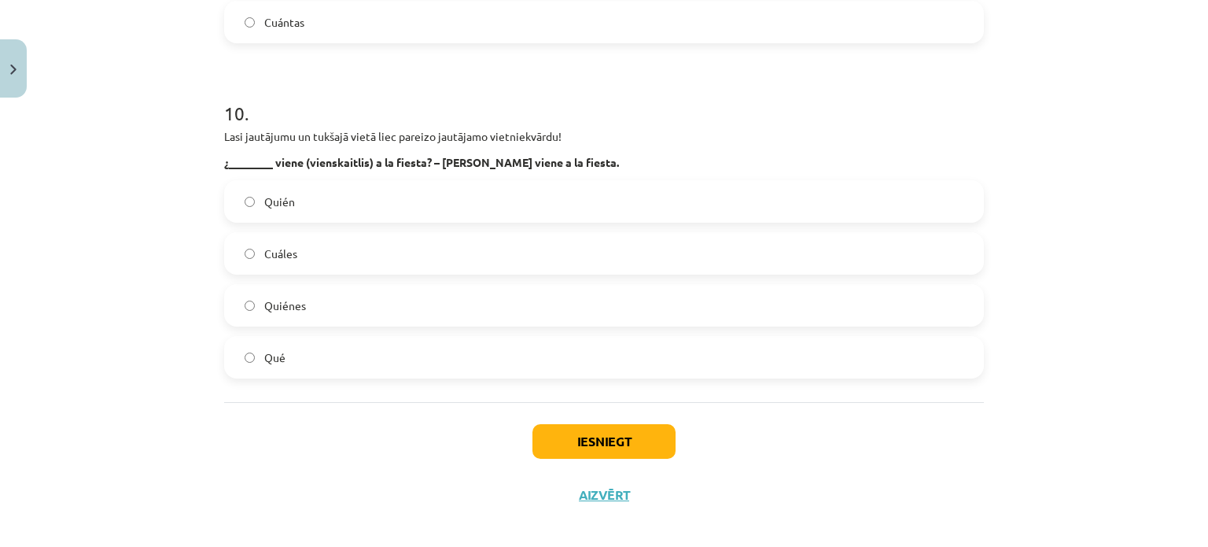
scroll to position [3264, 0]
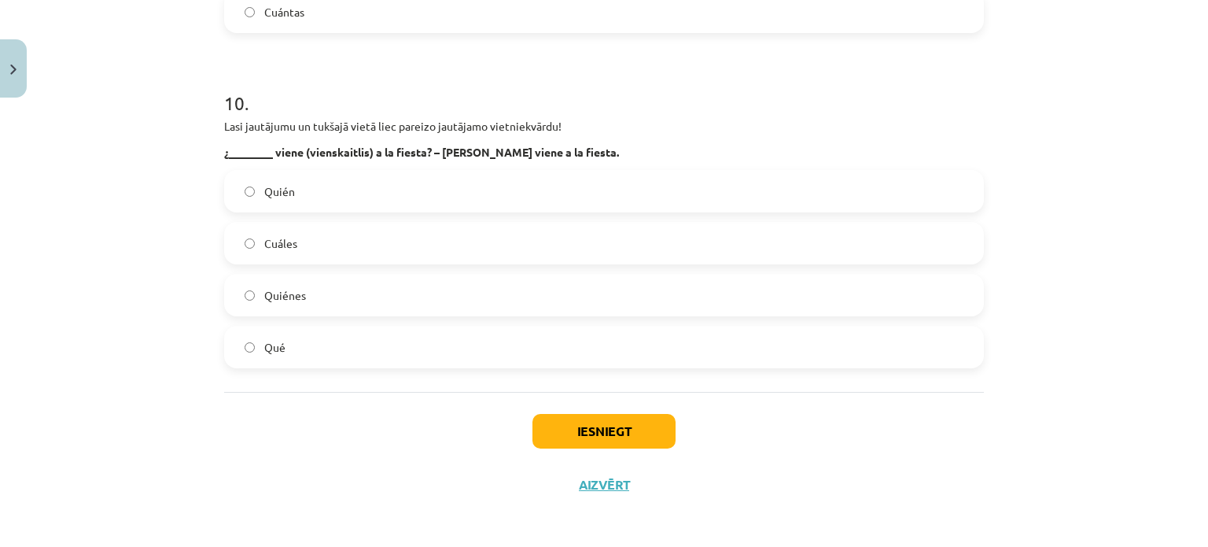
click at [389, 199] on label "Quién" at bounding box center [604, 190] width 757 height 39
click at [565, 427] on button "Iesniegt" at bounding box center [603, 431] width 143 height 35
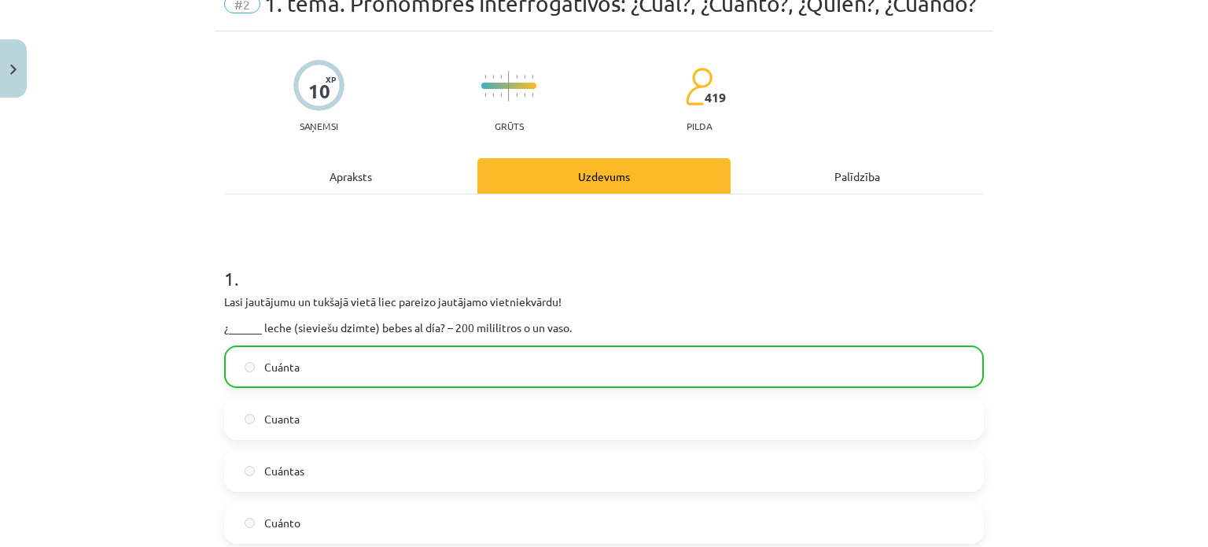
scroll to position [0, 0]
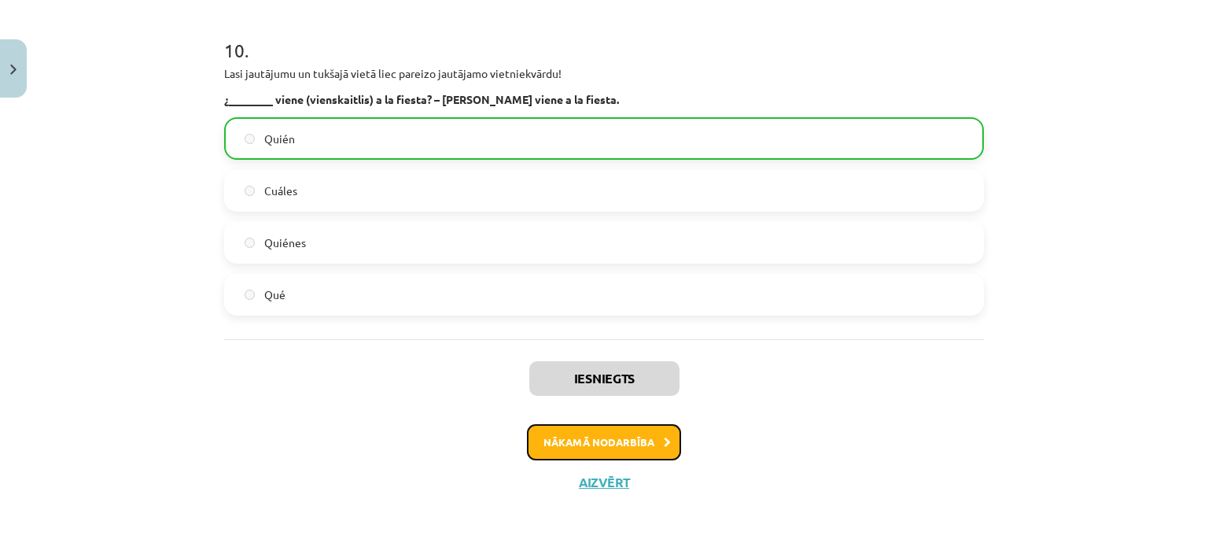
click at [582, 444] on button "Nākamā nodarbība" at bounding box center [604, 442] width 154 height 36
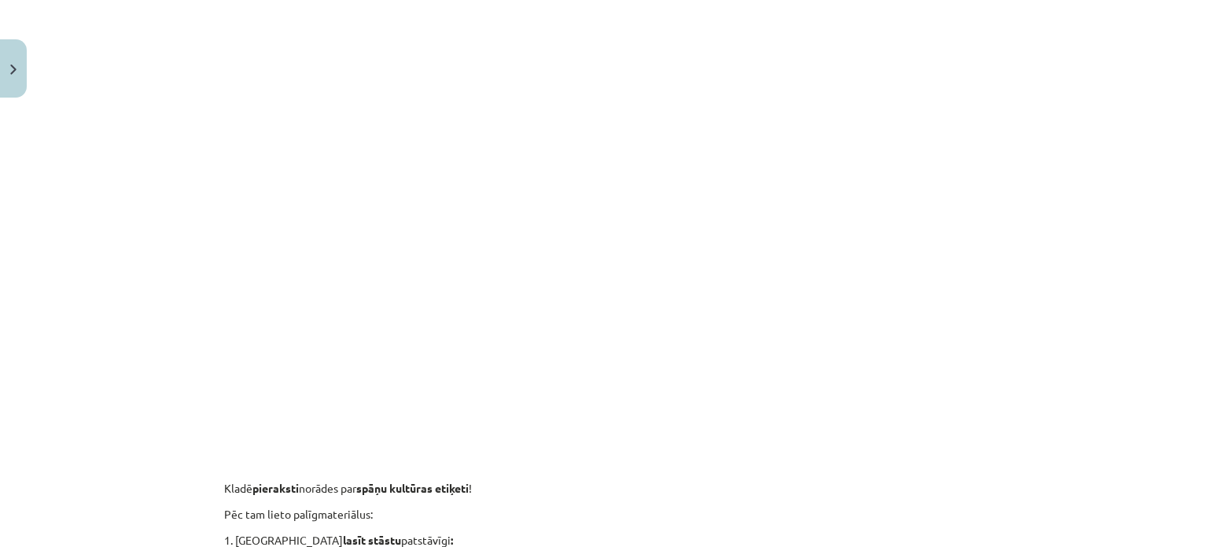
scroll to position [747, 0]
